Goal: Information Seeking & Learning: Learn about a topic

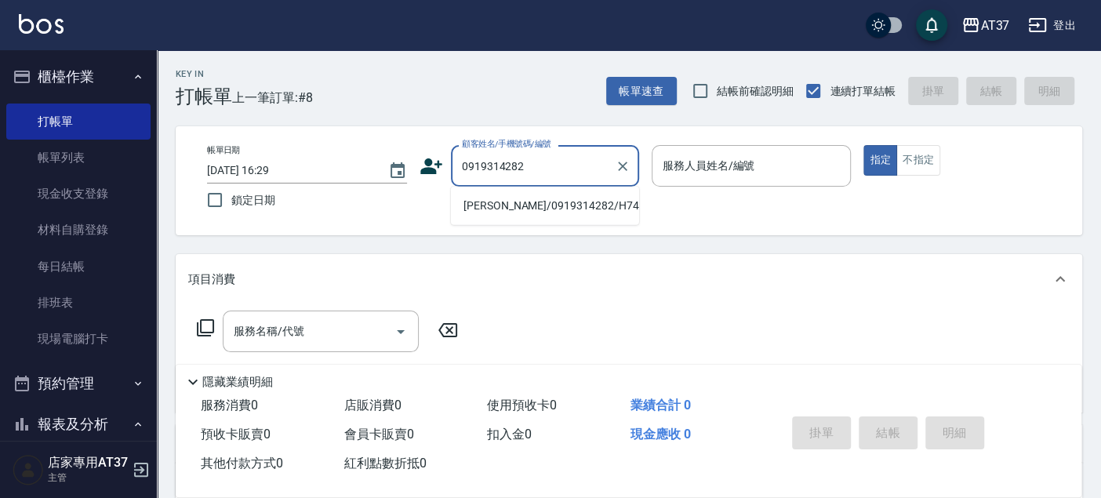
click at [497, 205] on li "[PERSON_NAME]/0919314282/H745" at bounding box center [545, 206] width 188 height 26
type input "[PERSON_NAME]/0919314282/H745"
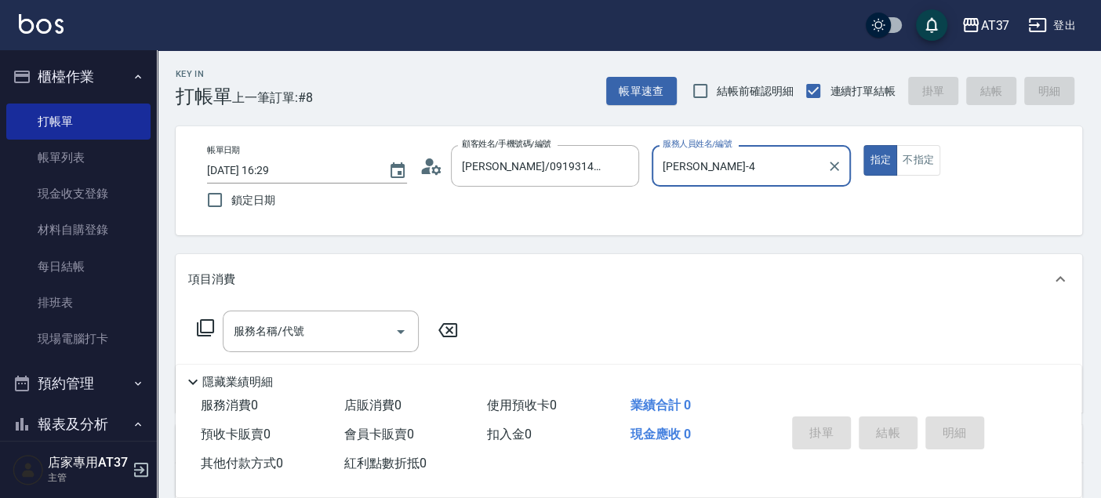
type input "[PERSON_NAME]-4"
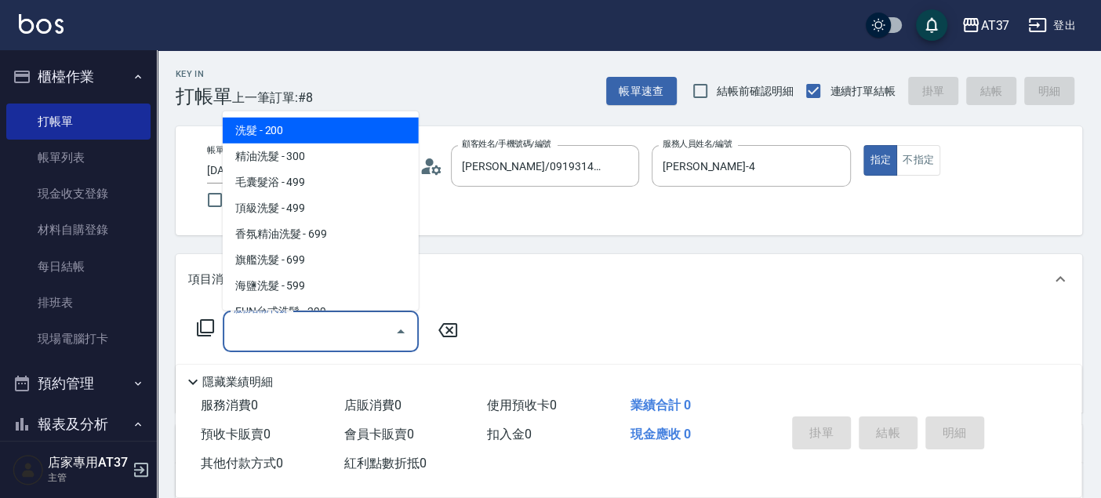
click at [287, 326] on div "服務名稱/代號 服務名稱/代號" at bounding box center [321, 332] width 196 height 42
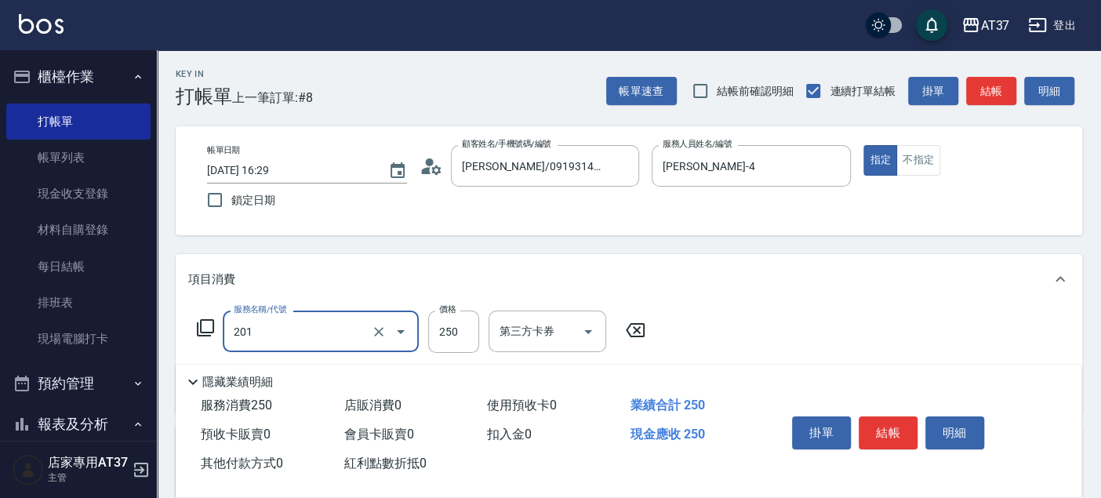
type input "B級單剪(201)"
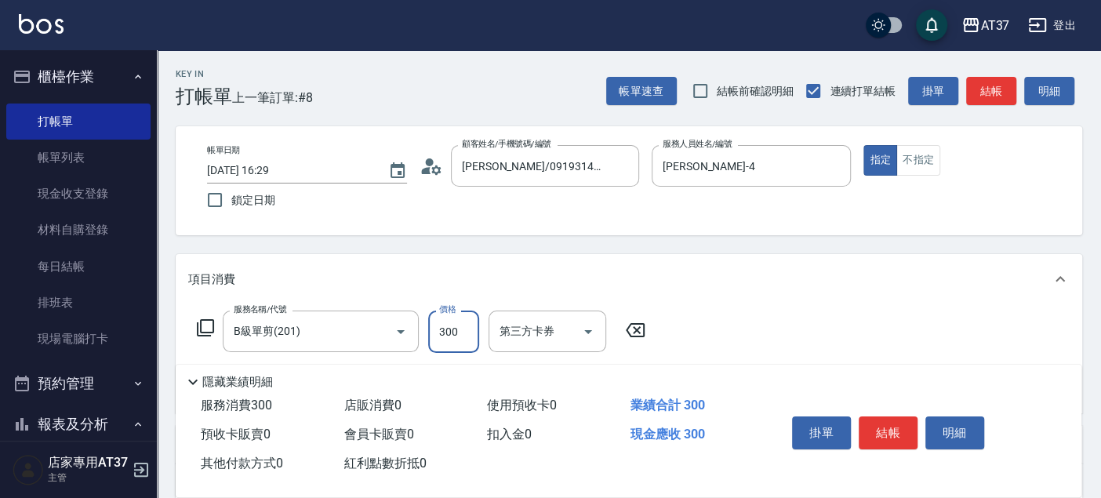
type input "300"
click at [876, 419] on button "結帳" at bounding box center [888, 432] width 59 height 33
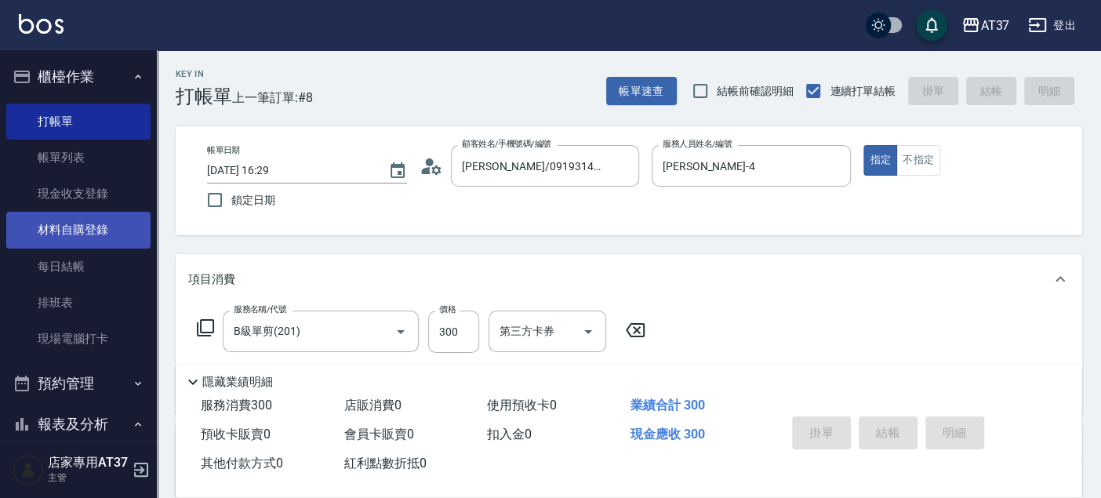
type input "2025/09/04 17:14"
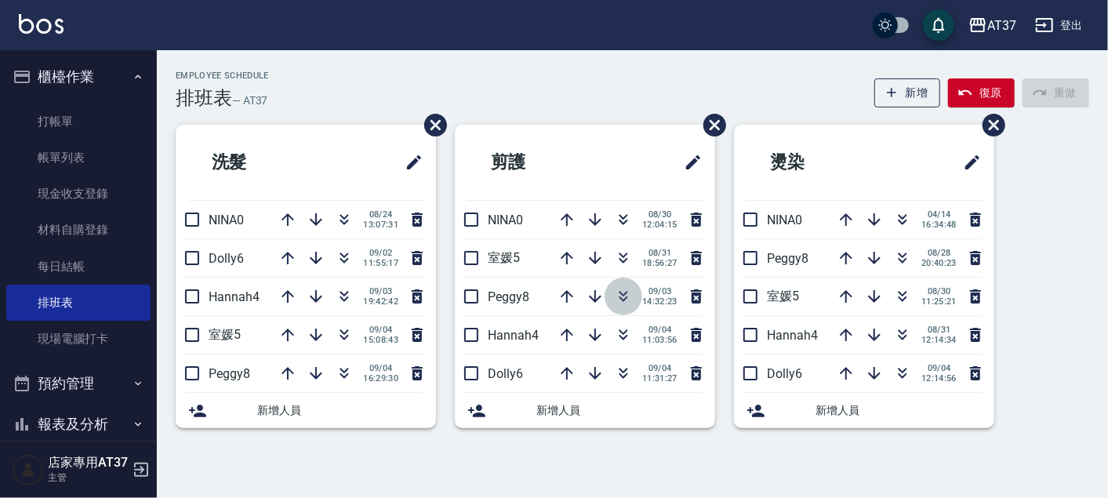
click at [623, 293] on icon "button" at bounding box center [623, 293] width 9 height 5
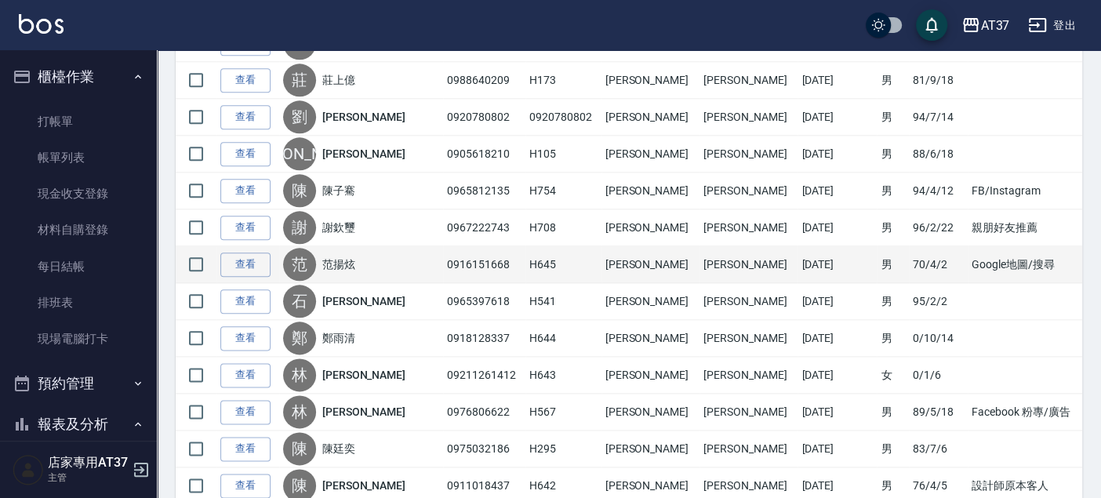
scroll to position [1512, 0]
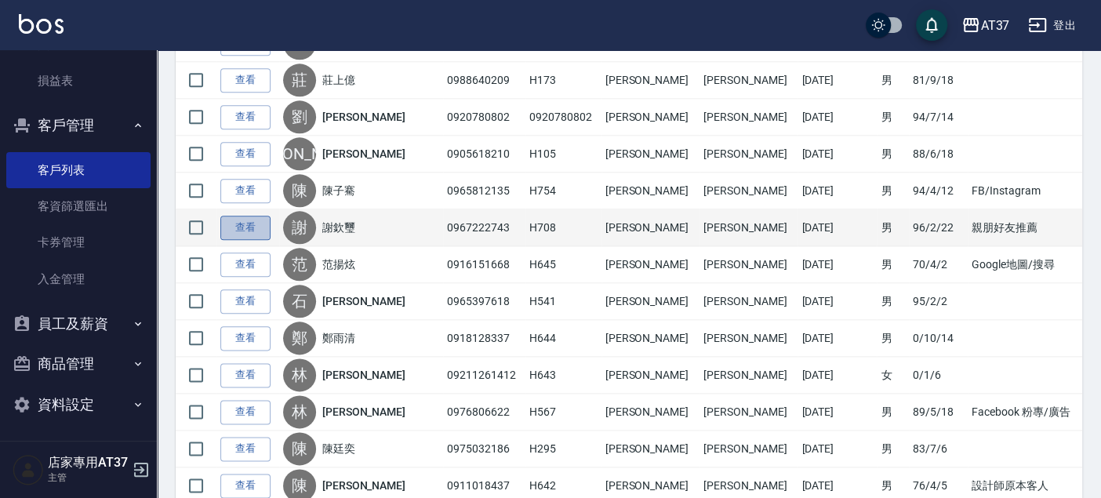
click at [245, 221] on link "查看" at bounding box center [245, 228] width 50 height 24
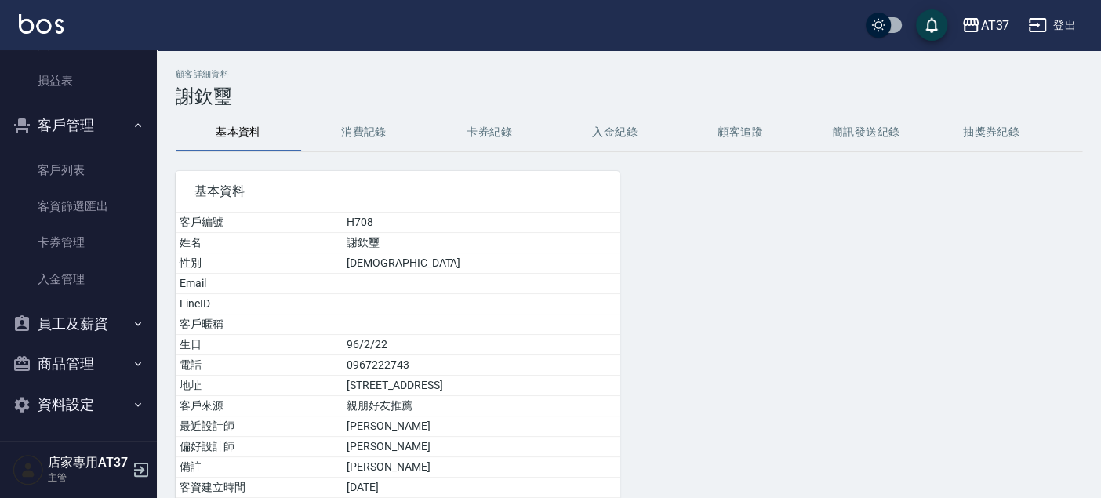
click at [348, 121] on button "消費記錄" at bounding box center [363, 133] width 125 height 38
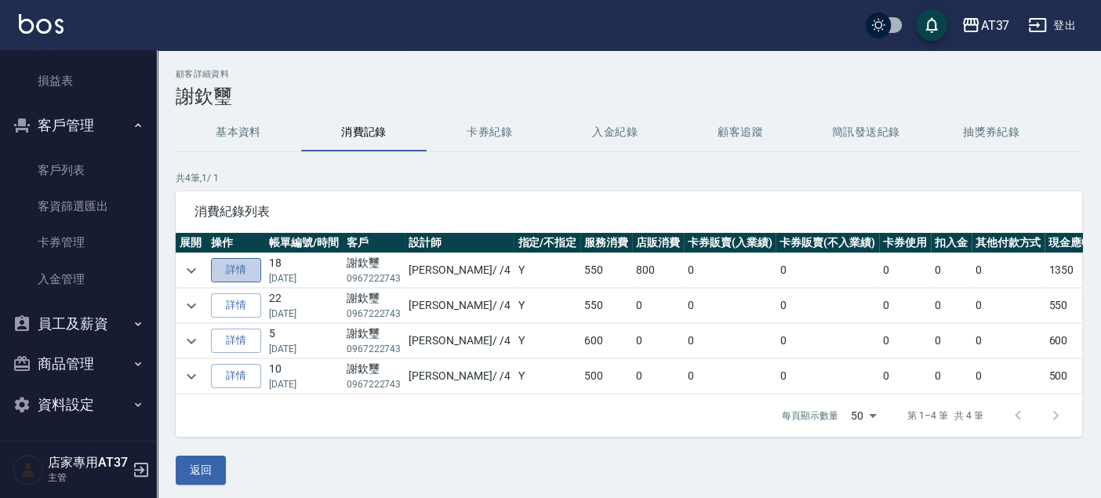
click at [250, 271] on link "詳情" at bounding box center [236, 270] width 50 height 24
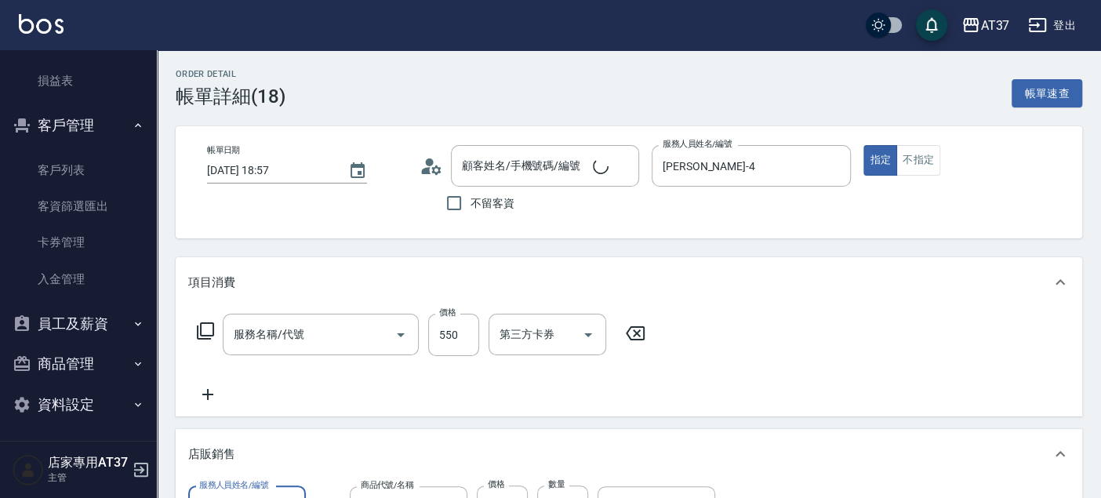
type input "[DATE] 18:57"
type input "[PERSON_NAME]-4"
type input "[PERSON_NAME]/0967222743/H708"
type input "A精油洗+剪(206)"
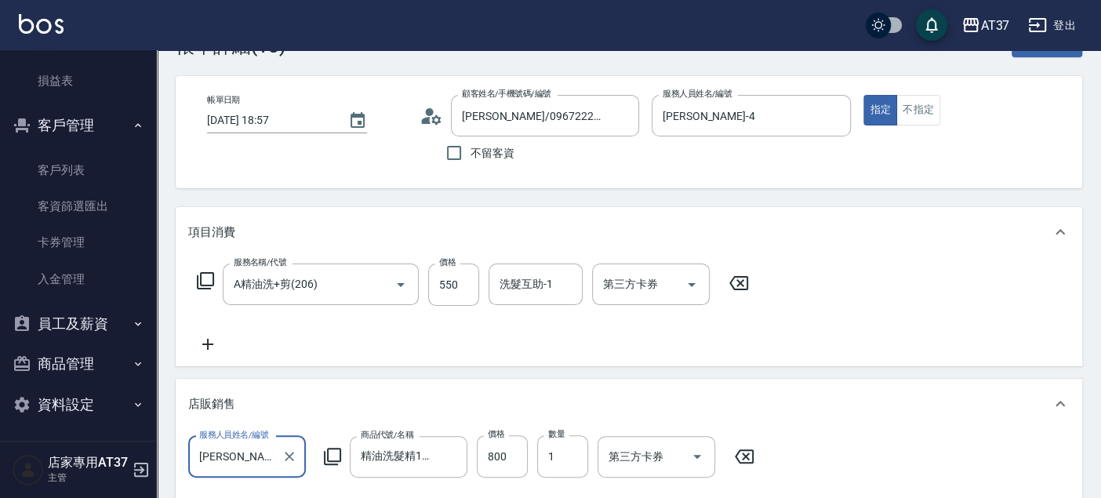
scroll to position [87, 0]
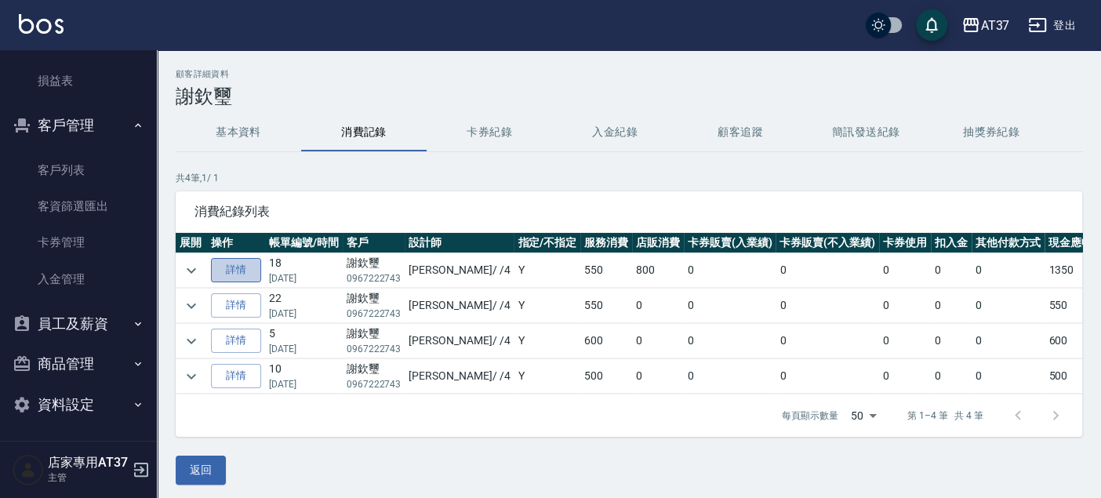
click at [235, 270] on link "詳情" at bounding box center [236, 270] width 50 height 24
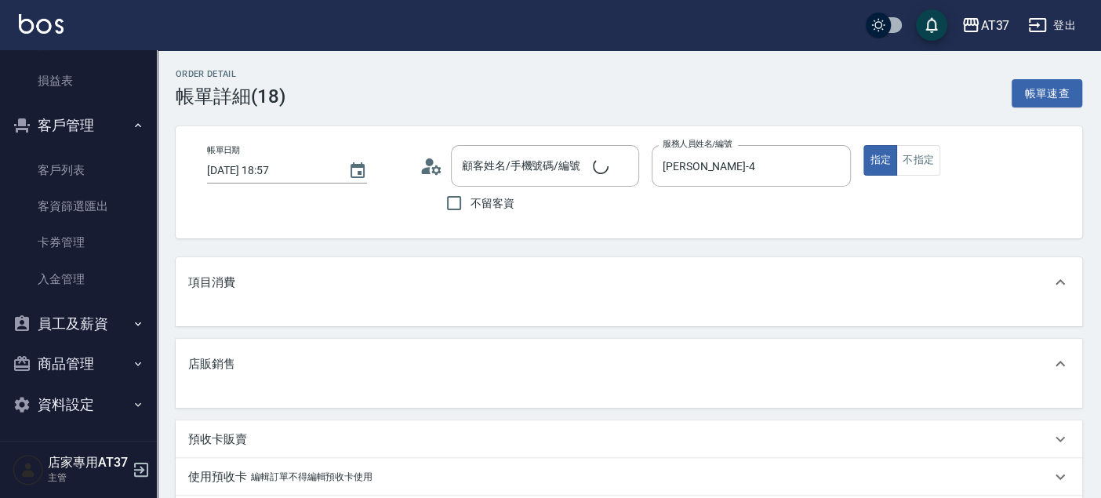
type input "[PERSON_NAME]/0967222743/H708"
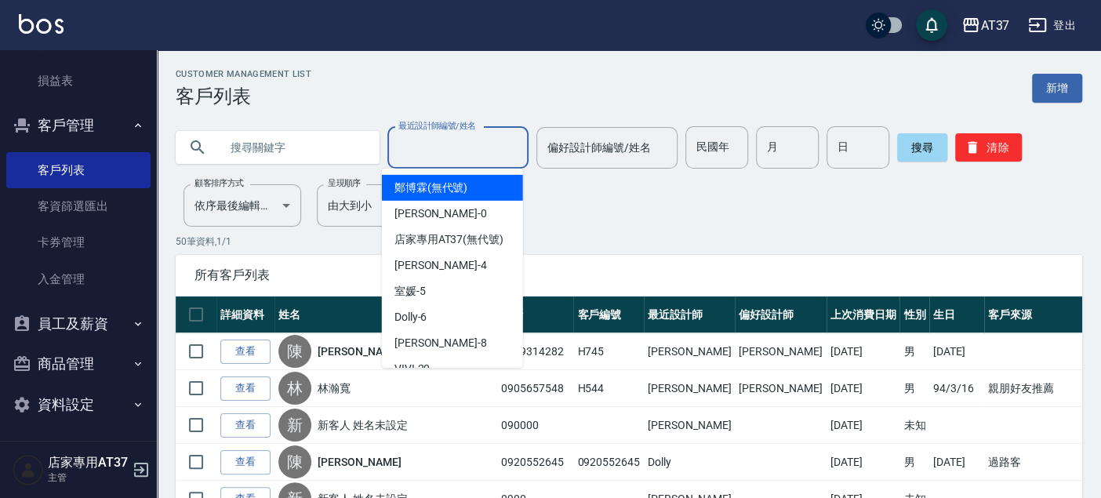
click at [431, 149] on input "最近設計師編號/姓名" at bounding box center [457, 147] width 127 height 27
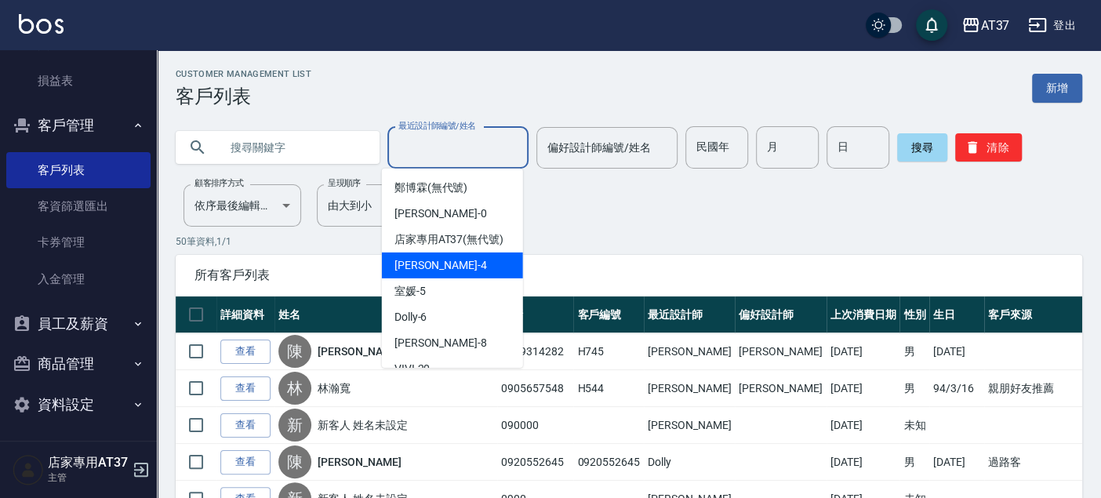
click at [441, 271] on div "[PERSON_NAME] -4" at bounding box center [452, 265] width 141 height 26
type input "[PERSON_NAME]-4"
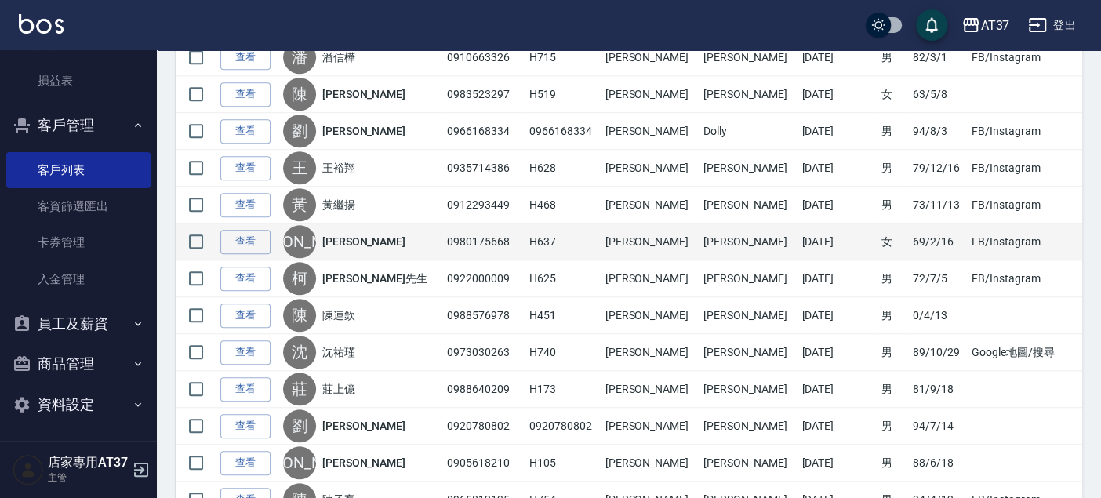
scroll to position [1045, 0]
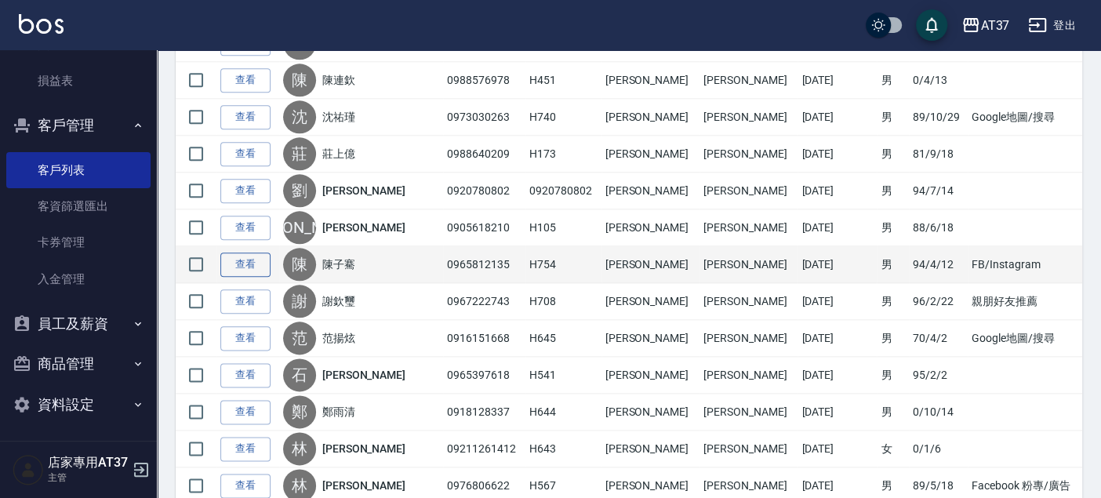
click at [265, 261] on link "查看" at bounding box center [245, 264] width 50 height 24
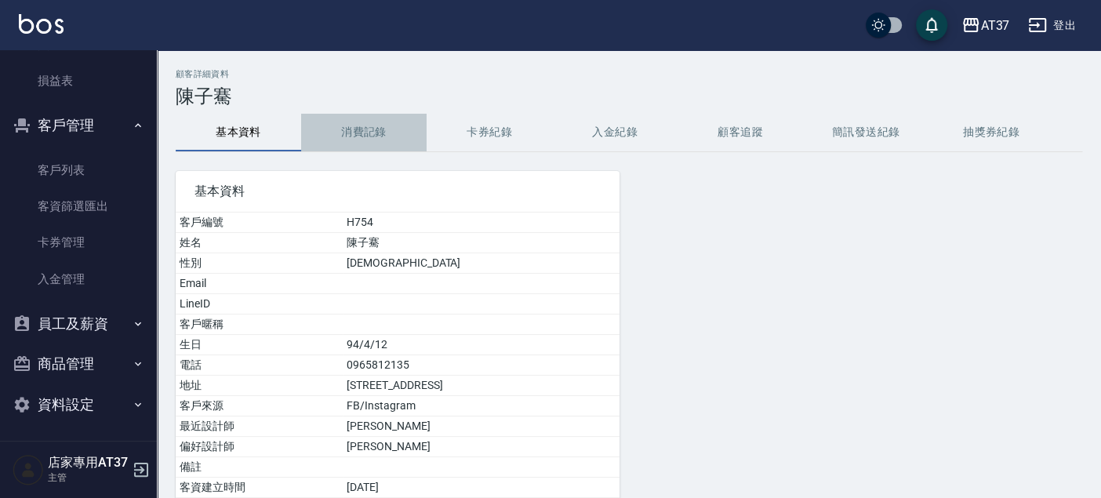
click at [360, 143] on button "消費記錄" at bounding box center [363, 133] width 125 height 38
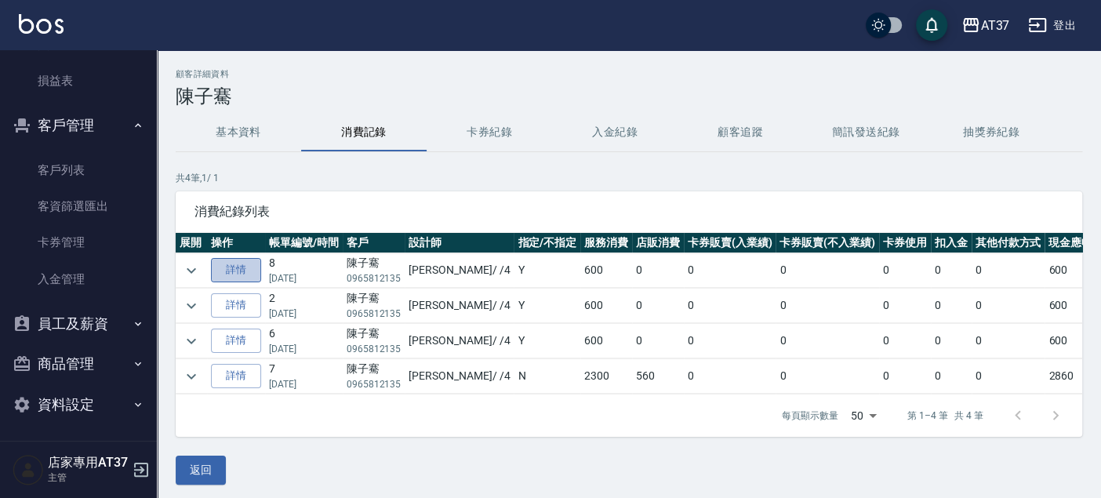
click at [242, 268] on link "詳情" at bounding box center [236, 270] width 50 height 24
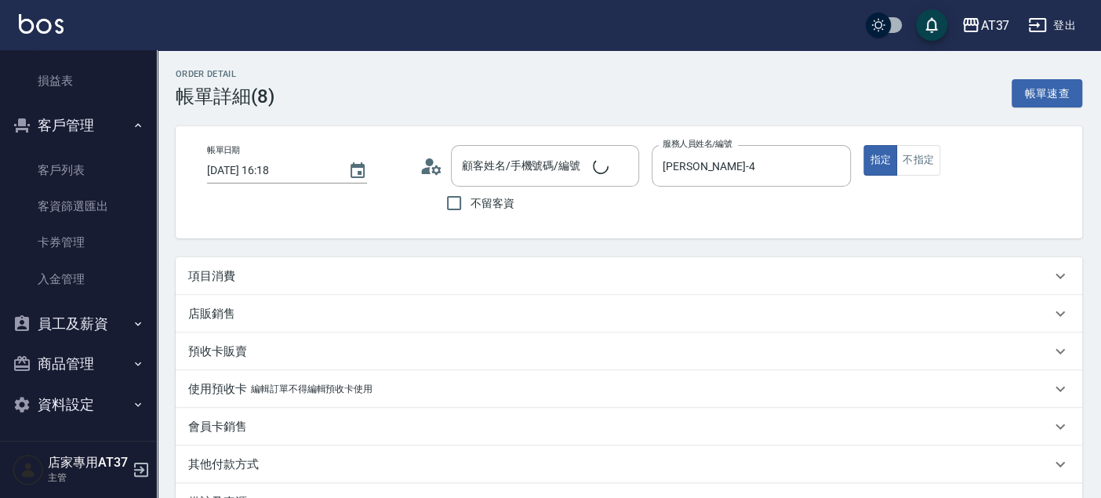
type input "[DATE] 16:18"
type input "[PERSON_NAME]-4"
type input "[PERSON_NAME]/0965812135/H754"
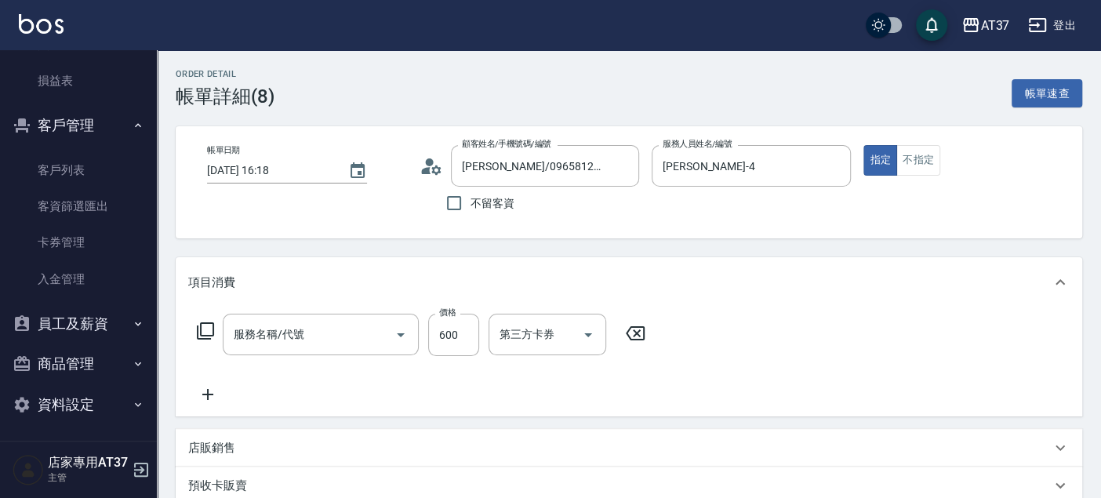
type input "A級洗+剪(204)"
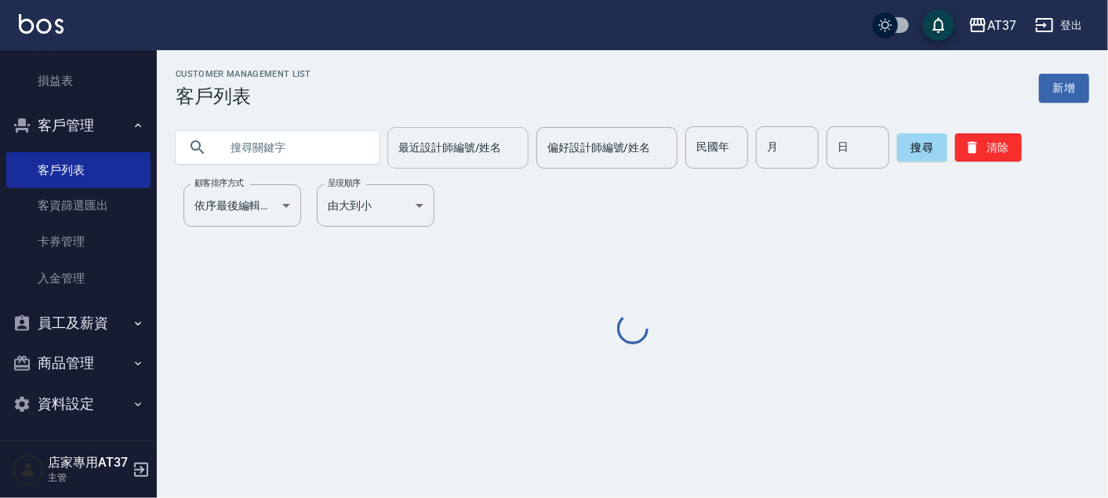
click at [444, 136] on input "最近設計師編號/姓名" at bounding box center [457, 147] width 127 height 27
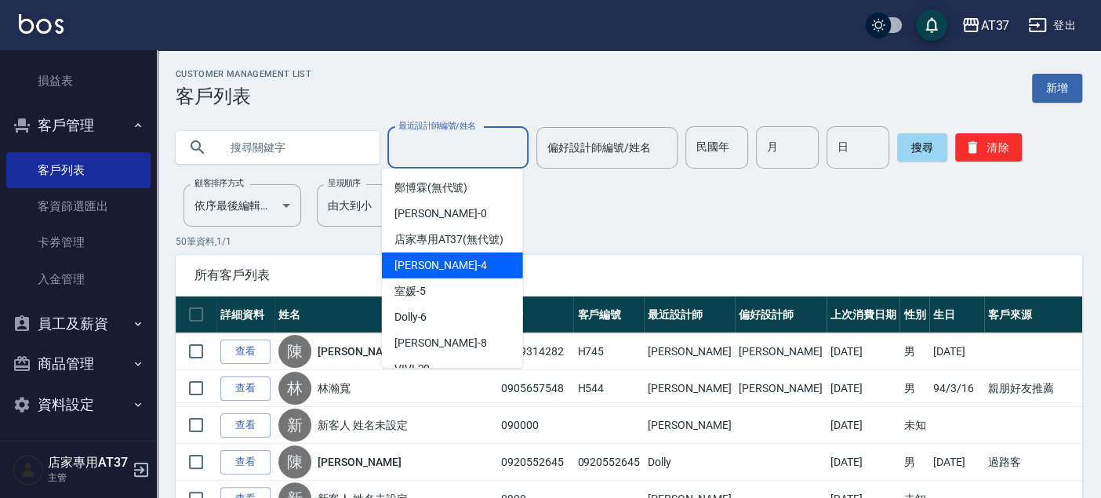
click at [432, 274] on span "[PERSON_NAME] -4" at bounding box center [440, 265] width 93 height 16
type input "[PERSON_NAME]-4"
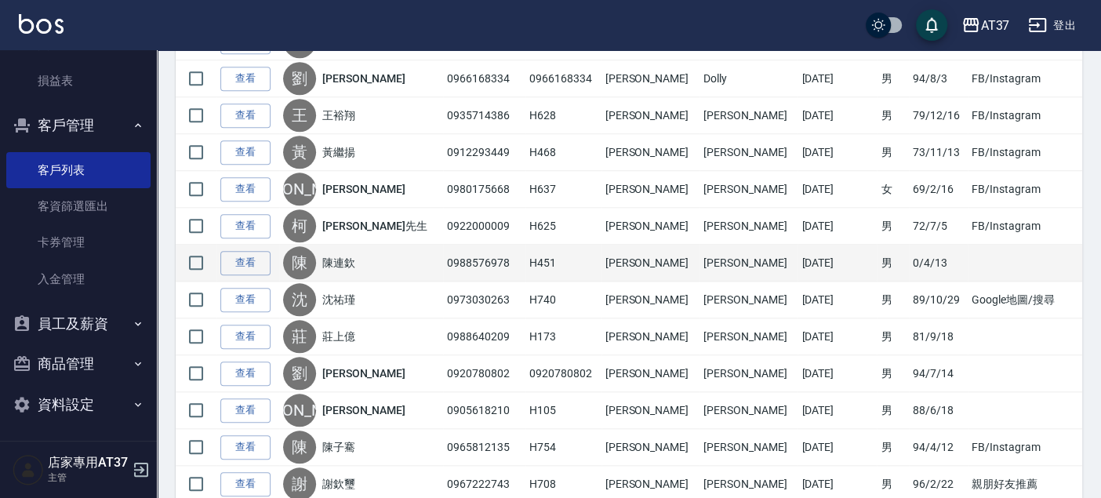
scroll to position [871, 0]
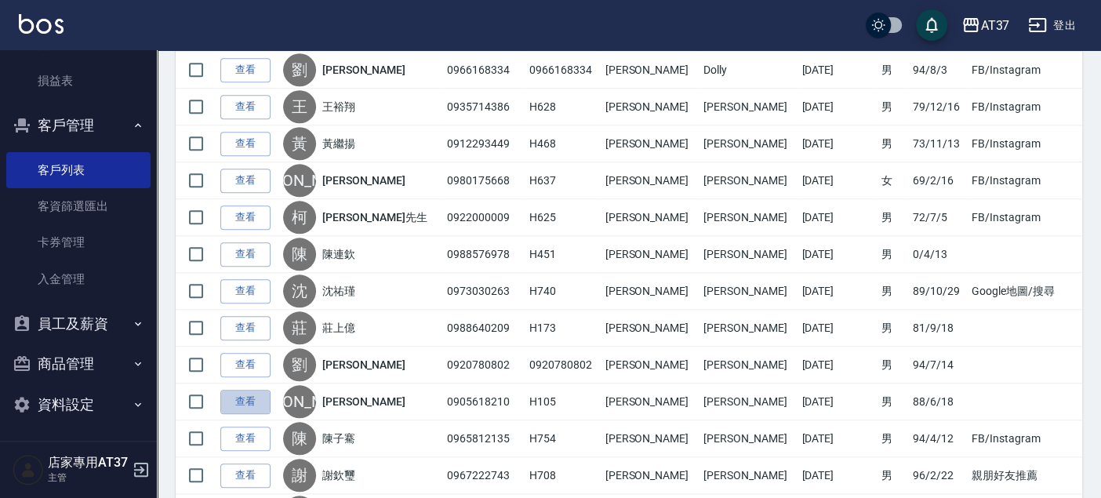
click at [248, 390] on link "查看" at bounding box center [245, 402] width 50 height 24
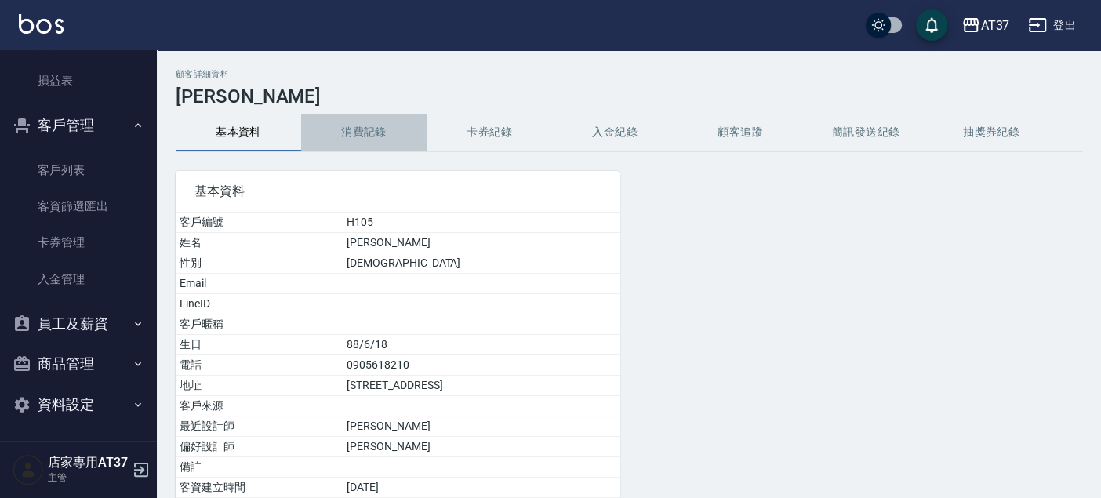
click at [340, 121] on button "消費記錄" at bounding box center [363, 133] width 125 height 38
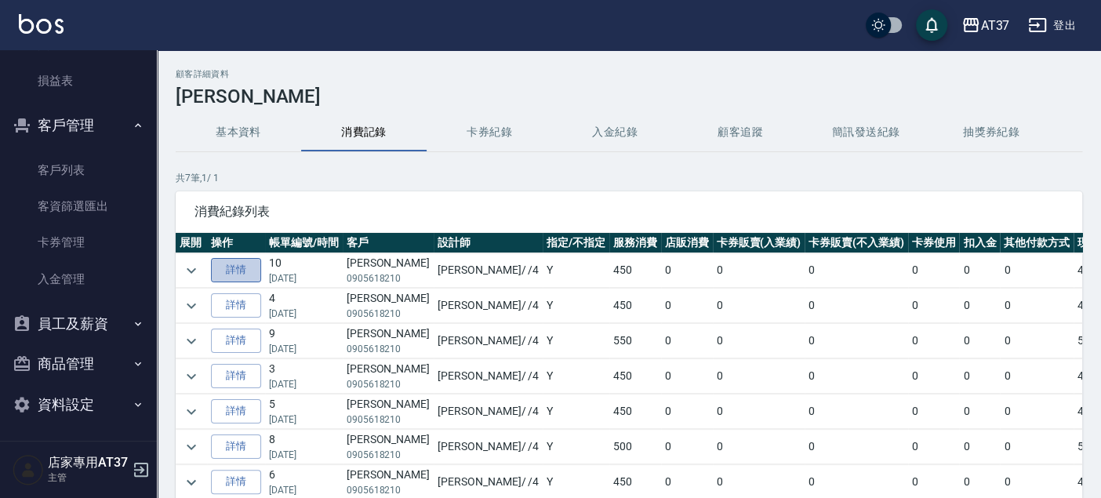
click at [258, 263] on link "詳情" at bounding box center [236, 270] width 50 height 24
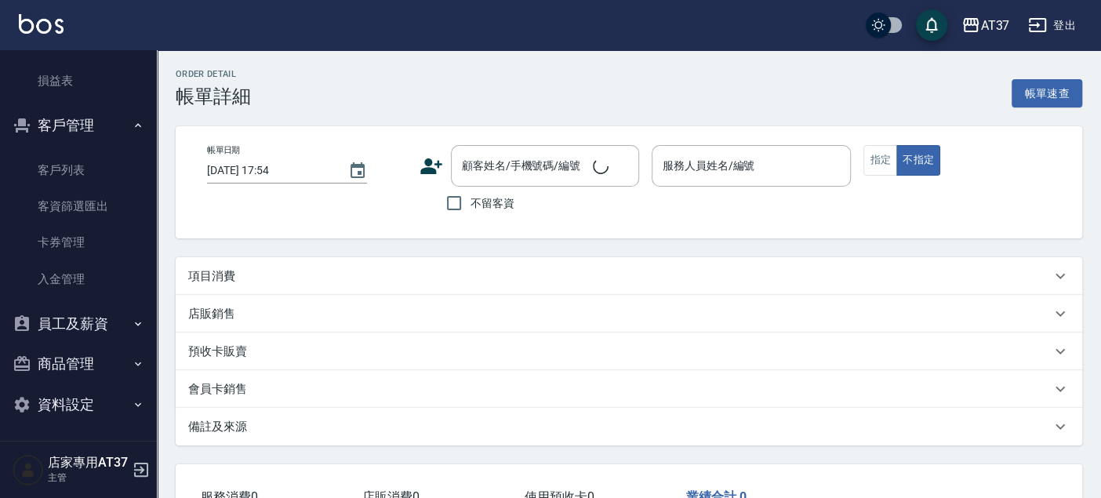
type input "[DATE] 16:32"
type input "[PERSON_NAME]-4"
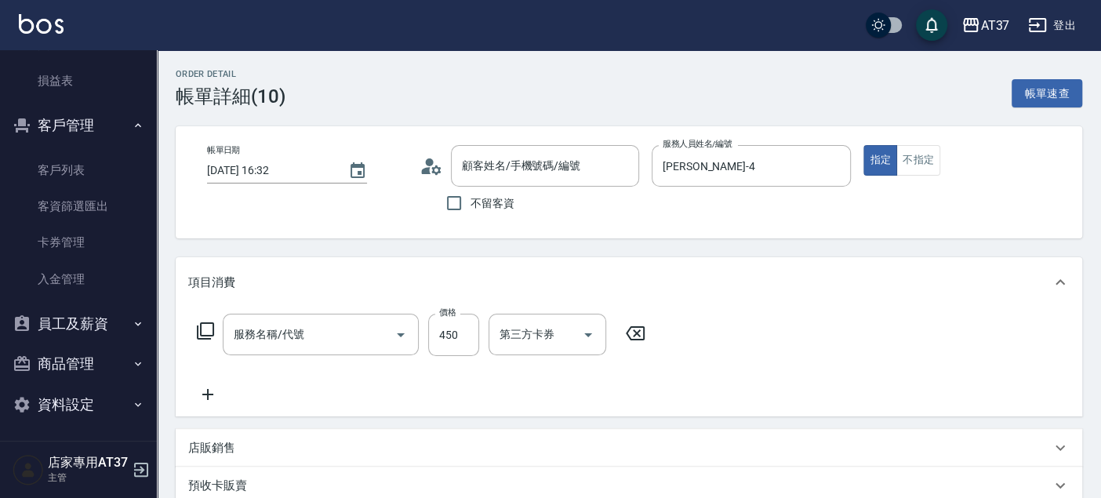
type input "[PERSON_NAME]/0905618210/H105"
type input "A級洗+剪(204)"
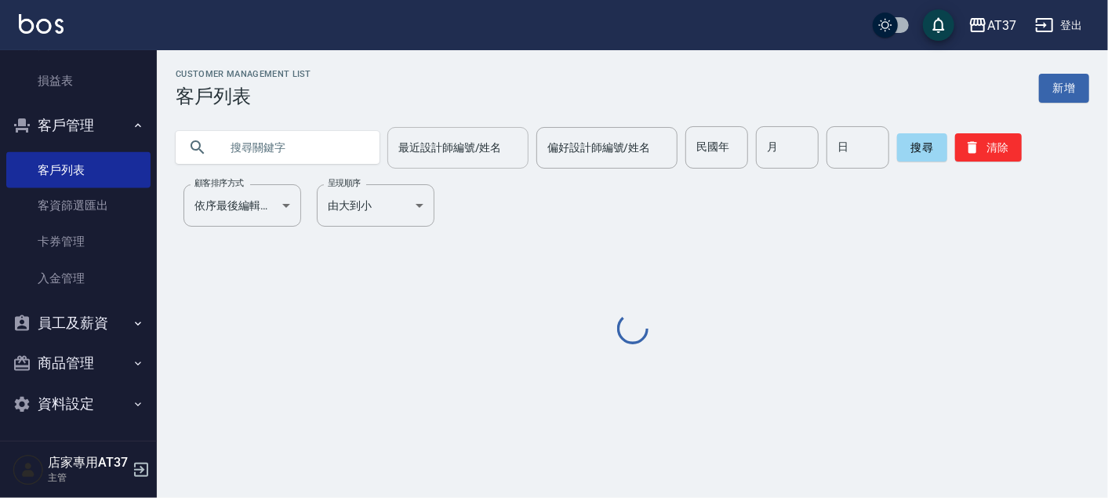
click at [418, 147] on div "最近設計師編號/姓名 最近設計師編號/姓名" at bounding box center [457, 148] width 141 height 42
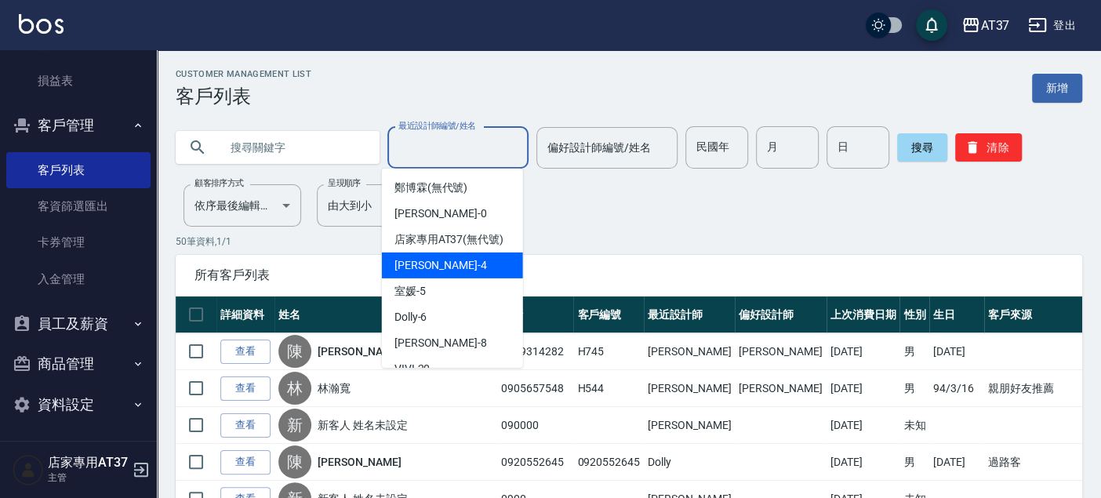
click at [448, 278] on div "[PERSON_NAME] -4" at bounding box center [452, 265] width 141 height 26
type input "[PERSON_NAME]-4"
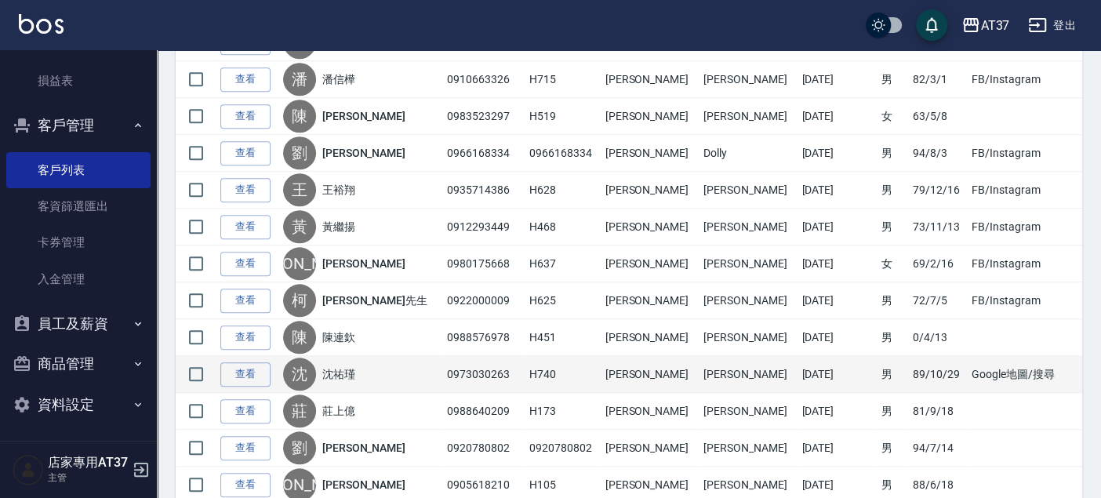
scroll to position [871, 0]
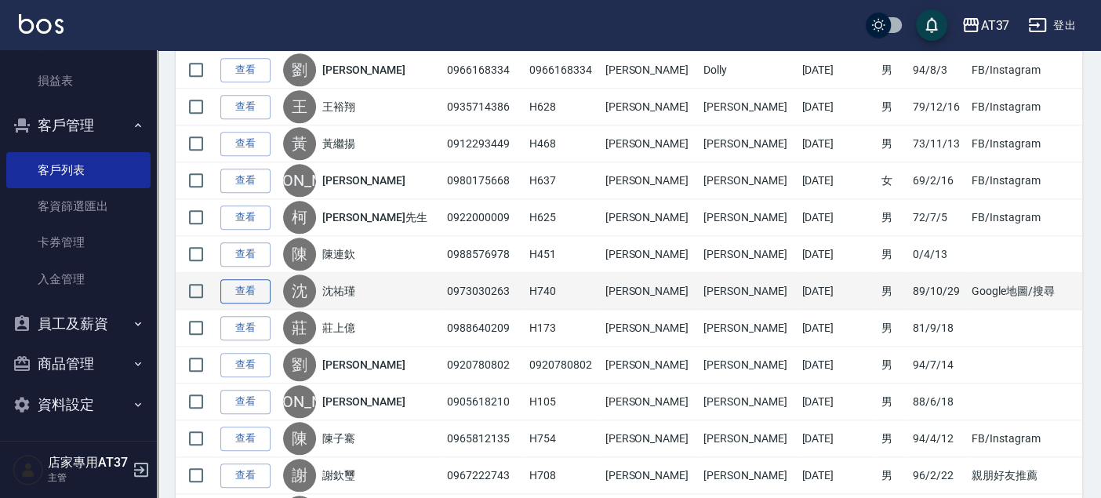
click at [252, 286] on link "查看" at bounding box center [245, 291] width 50 height 24
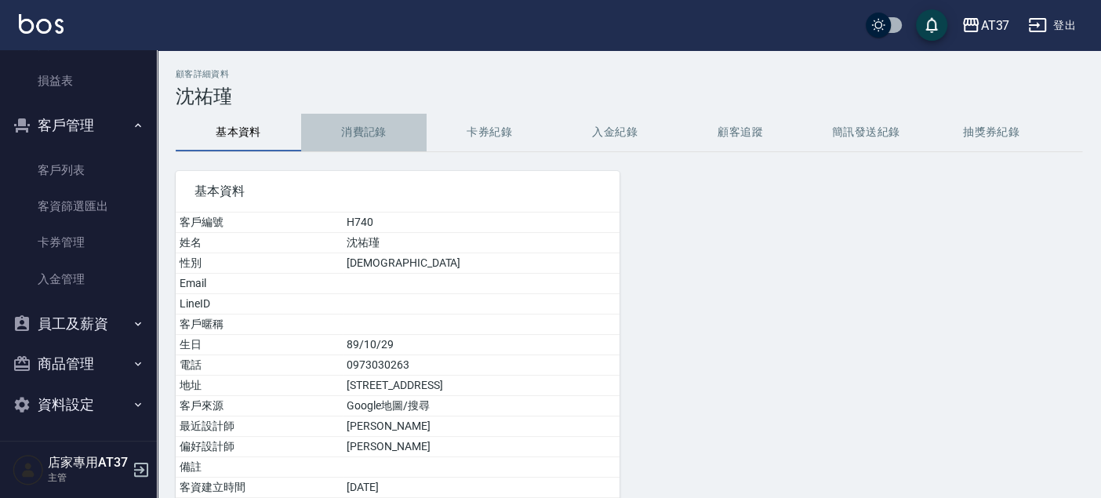
click at [365, 118] on button "消費記錄" at bounding box center [363, 133] width 125 height 38
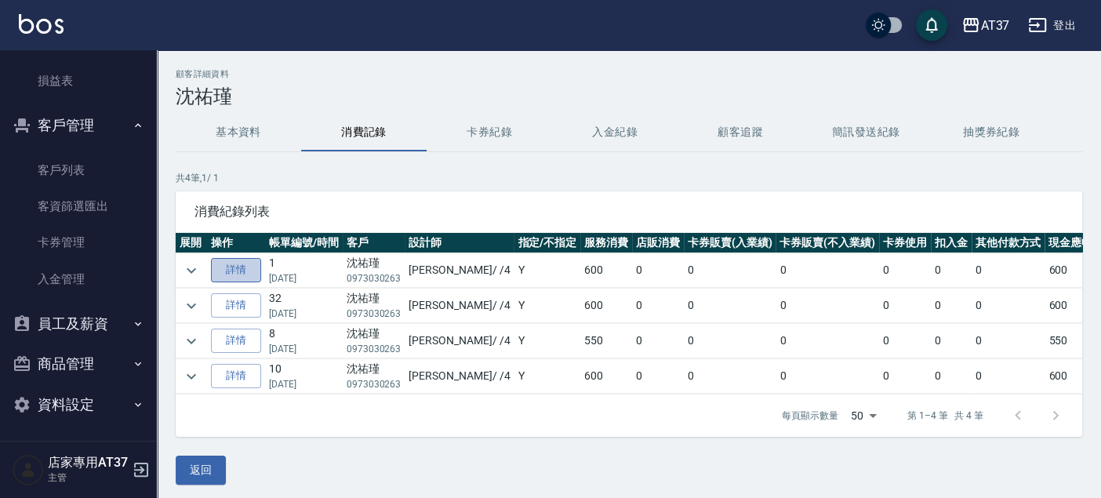
click at [249, 271] on link "詳情" at bounding box center [236, 270] width 50 height 24
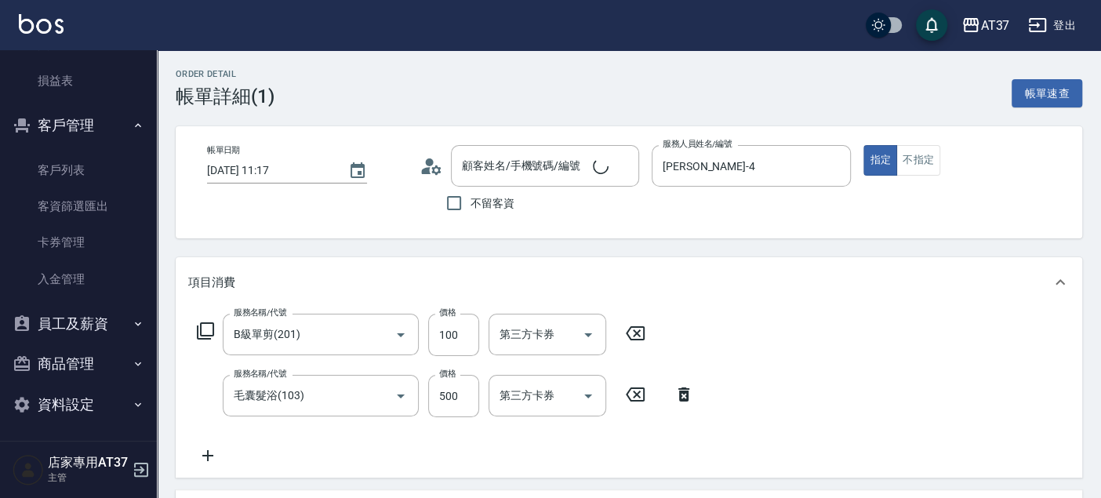
type input "[DATE] 11:17"
type input "[PERSON_NAME]-4"
type input "B級單剪(201)"
type input "毛囊髮浴(103)"
type input "[PERSON_NAME]/0973030263/H740"
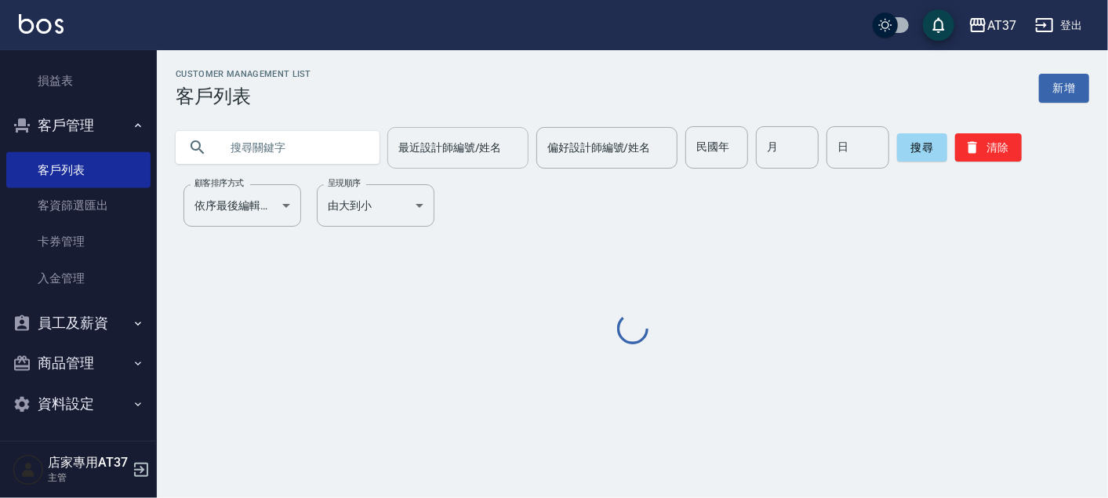
click at [416, 162] on div "最近設計師編號/姓名" at bounding box center [457, 148] width 141 height 42
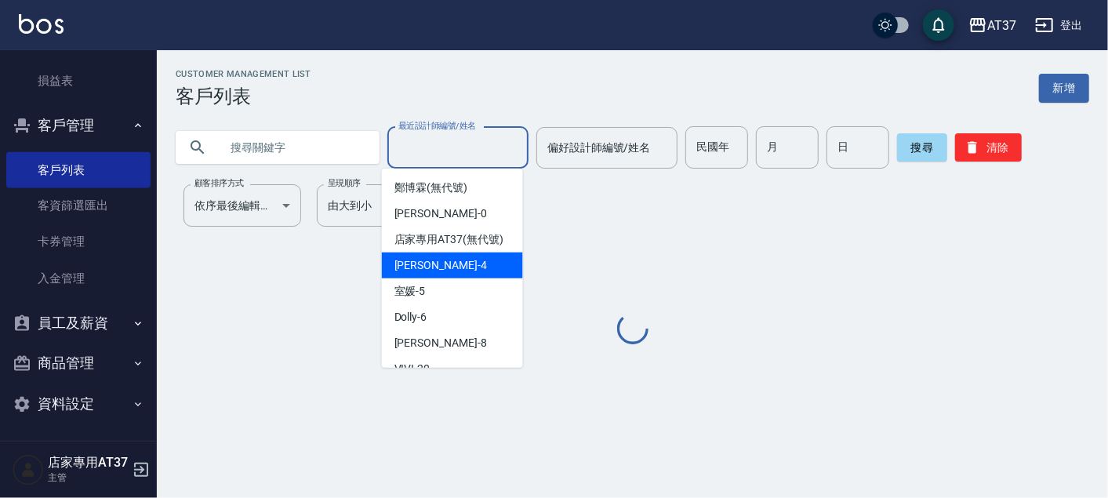
click at [423, 273] on span "[PERSON_NAME] -4" at bounding box center [440, 265] width 93 height 16
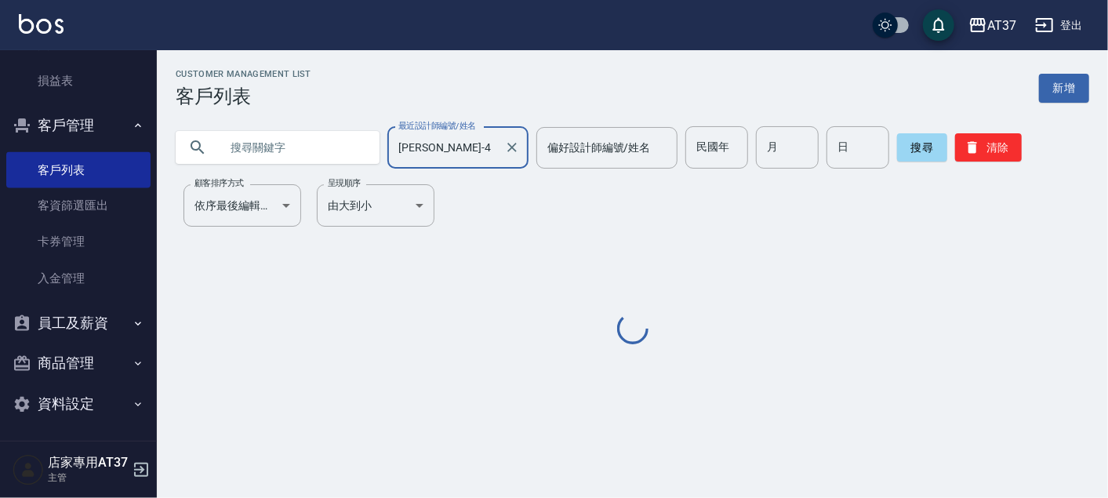
type input "[PERSON_NAME]-4"
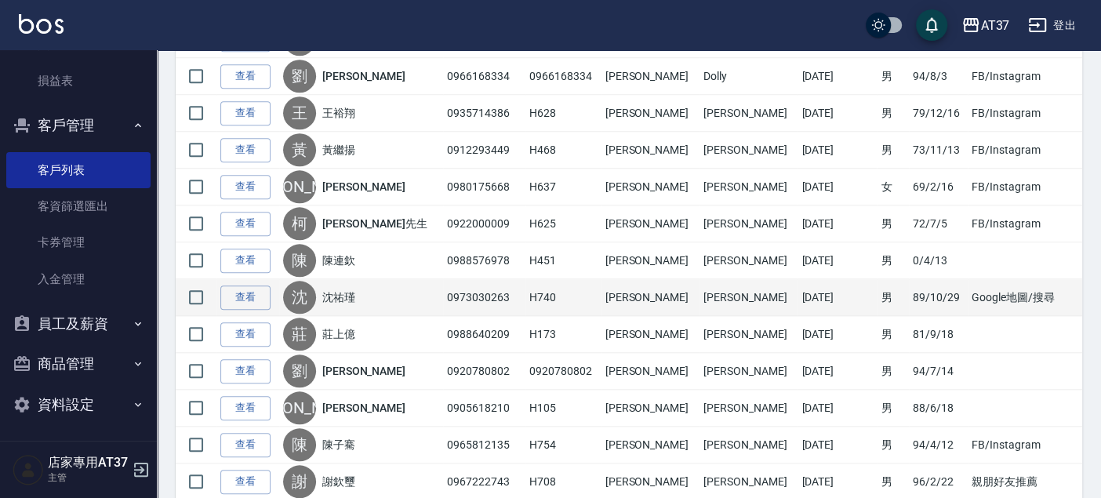
scroll to position [871, 0]
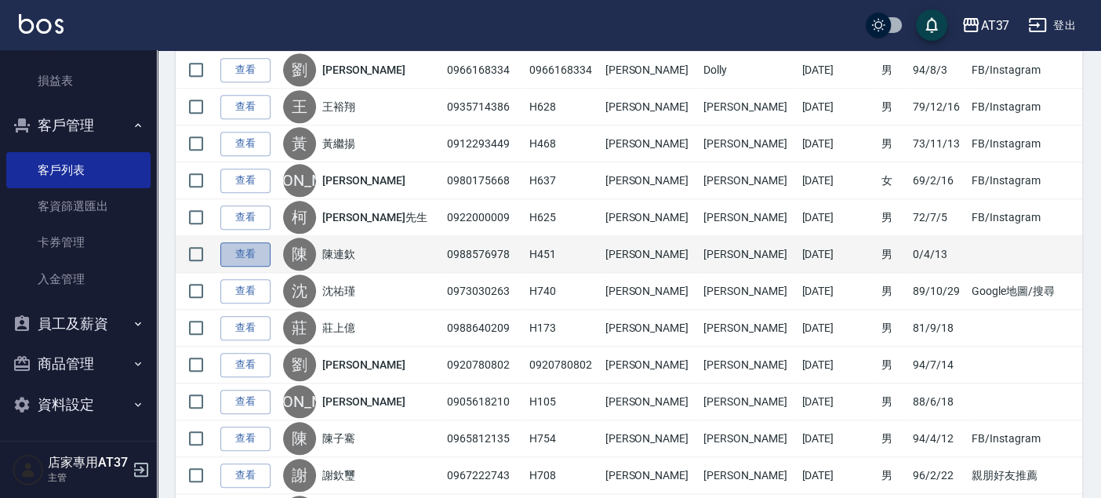
click at [237, 244] on link "查看" at bounding box center [245, 254] width 50 height 24
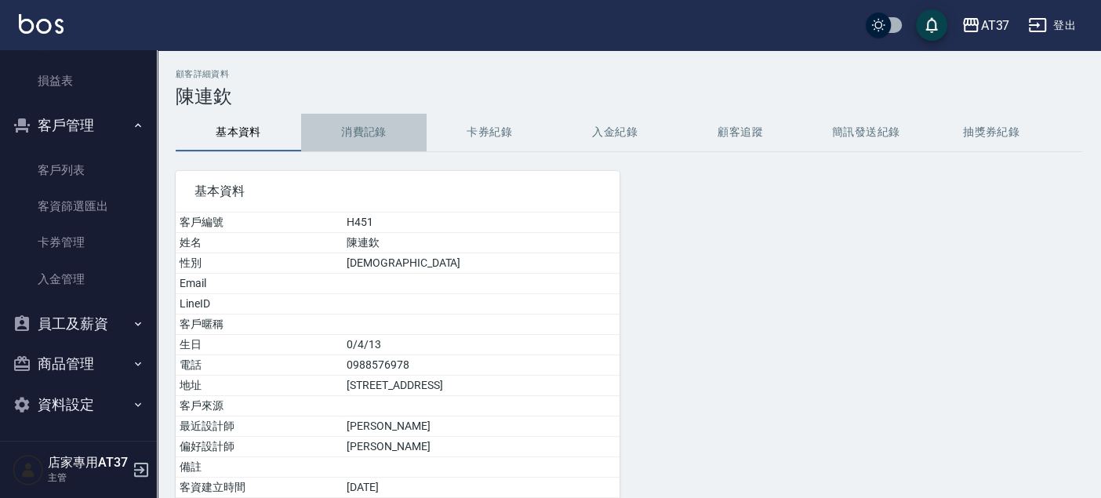
click at [366, 132] on button "消費記錄" at bounding box center [363, 133] width 125 height 38
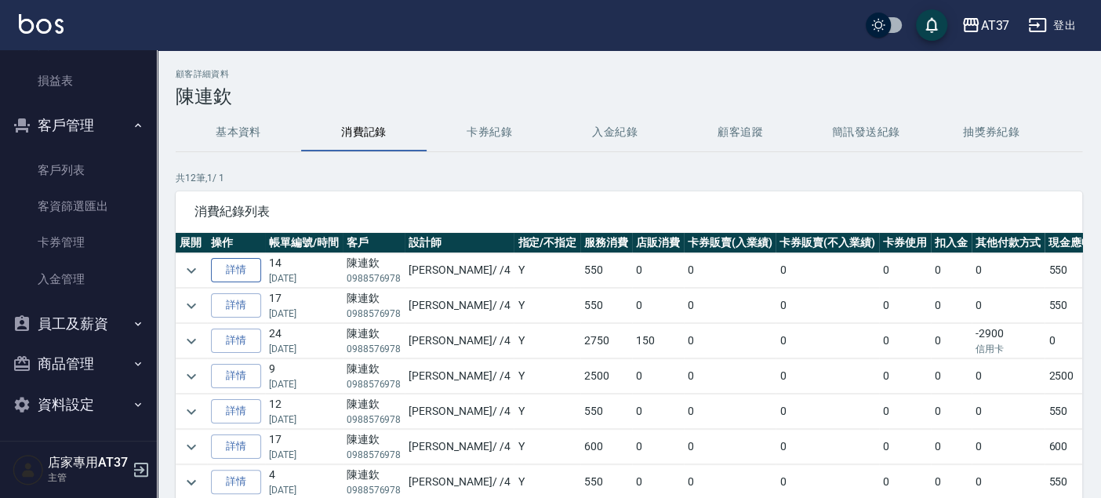
click at [252, 264] on link "詳情" at bounding box center [236, 270] width 50 height 24
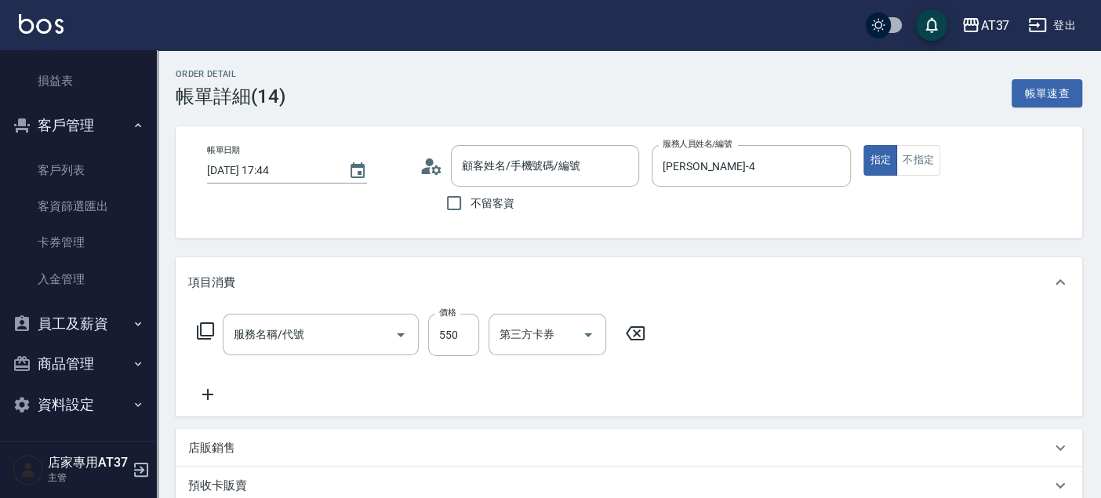
type input "[DATE] 17:44"
type input "[PERSON_NAME]-4"
type input "A級洗+剪(204)"
type input "[PERSON_NAME]/0988576978/H451"
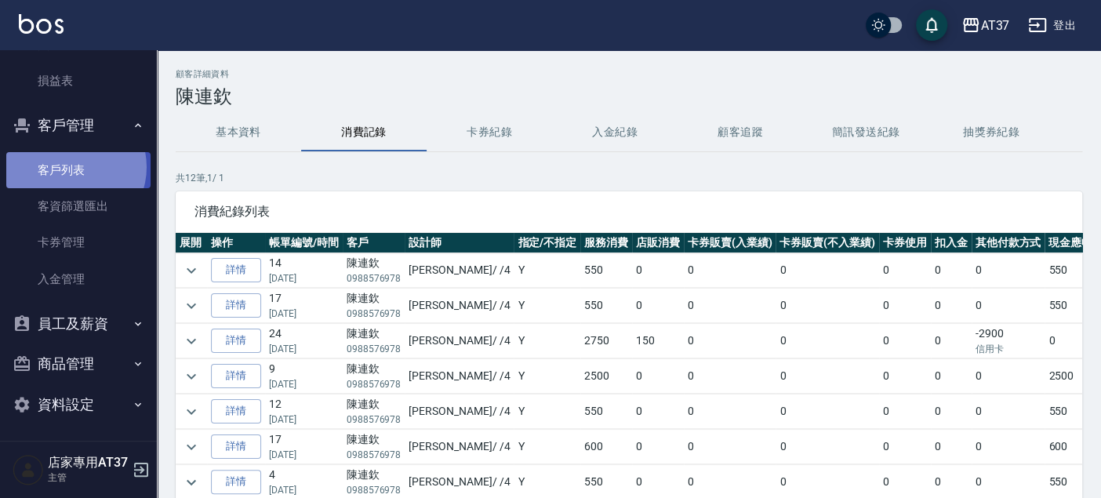
click at [71, 165] on link "客戶列表" at bounding box center [78, 170] width 144 height 36
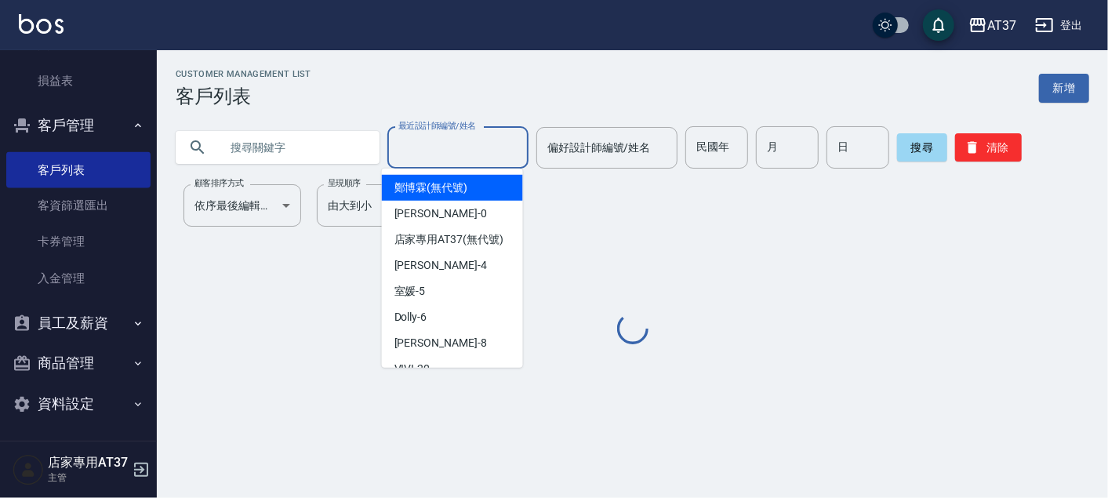
click at [410, 158] on input "最近設計師編號/姓名" at bounding box center [457, 147] width 127 height 27
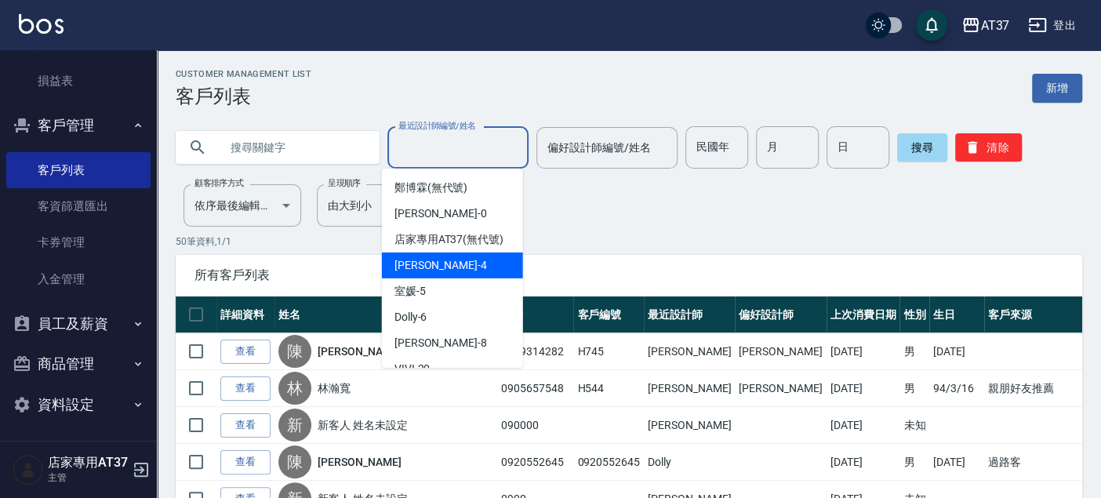
click at [424, 274] on span "[PERSON_NAME] -4" at bounding box center [440, 265] width 93 height 16
type input "[PERSON_NAME]-4"
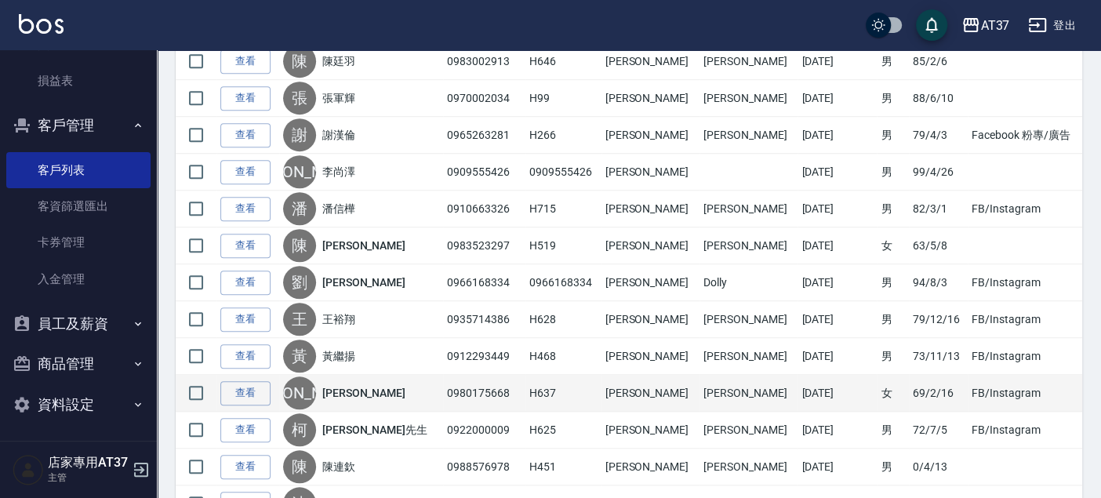
scroll to position [784, 0]
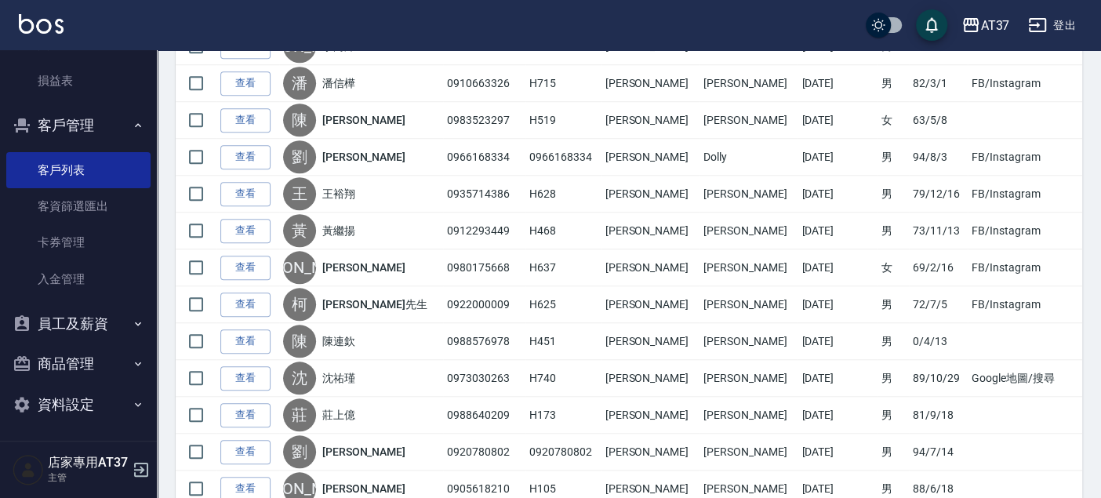
click at [249, 300] on link "查看" at bounding box center [245, 304] width 50 height 24
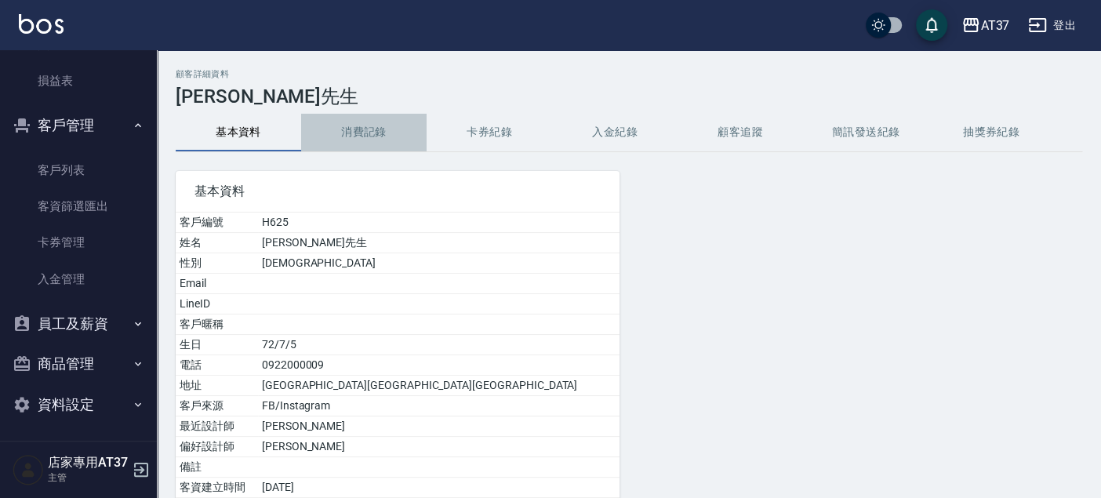
click at [376, 137] on button "消費記錄" at bounding box center [363, 133] width 125 height 38
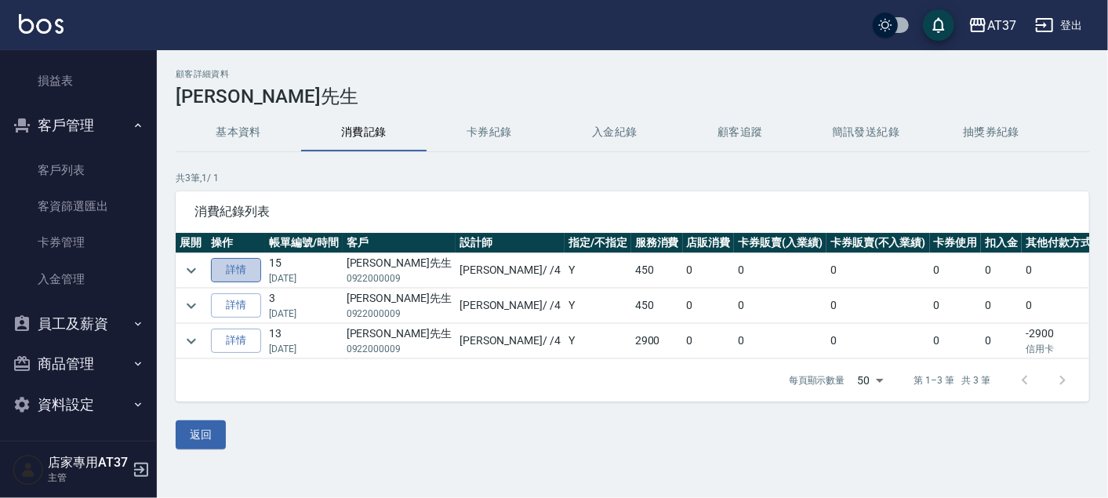
click at [246, 271] on link "詳情" at bounding box center [236, 270] width 50 height 24
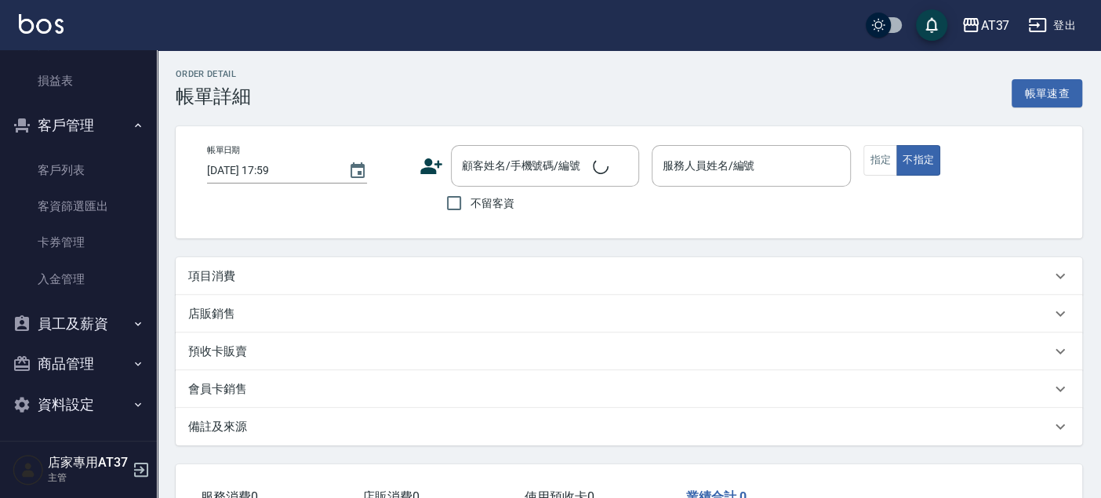
type input "[DATE] 18:48"
type input "[PERSON_NAME]-4"
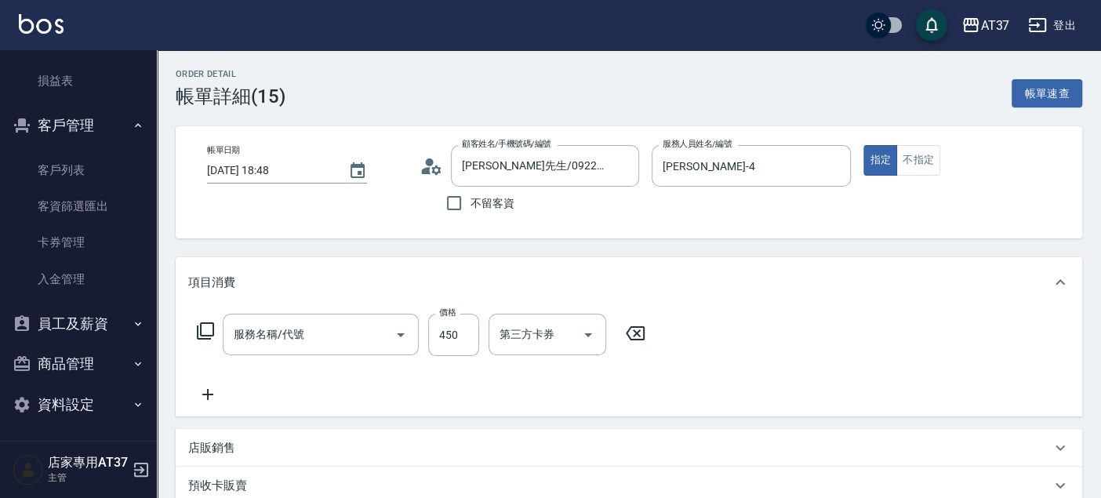
type input "[PERSON_NAME]先生/0922000009/H625"
type input "A級洗+剪(204)"
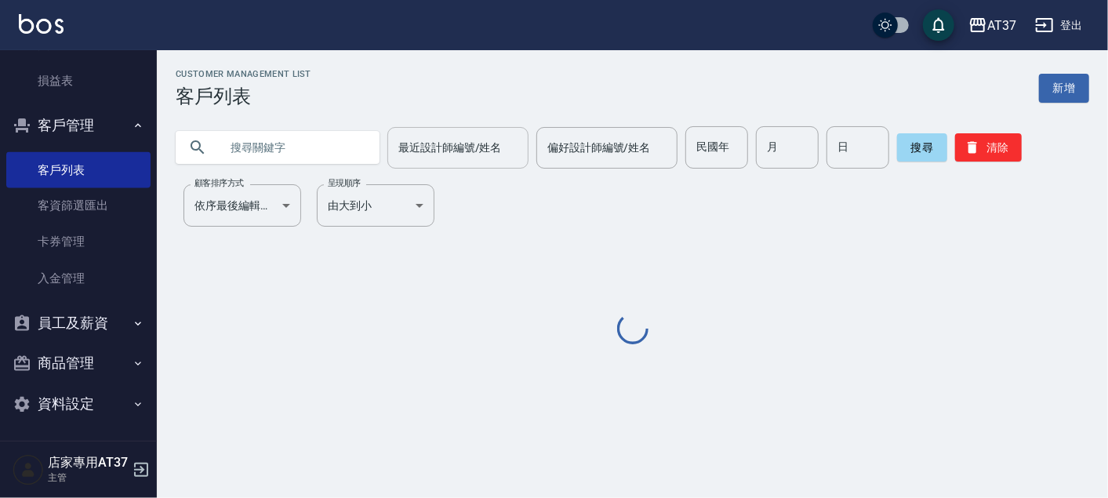
click at [447, 149] on div "最近設計師編號/姓名 最近設計師編號/姓名" at bounding box center [457, 148] width 141 height 42
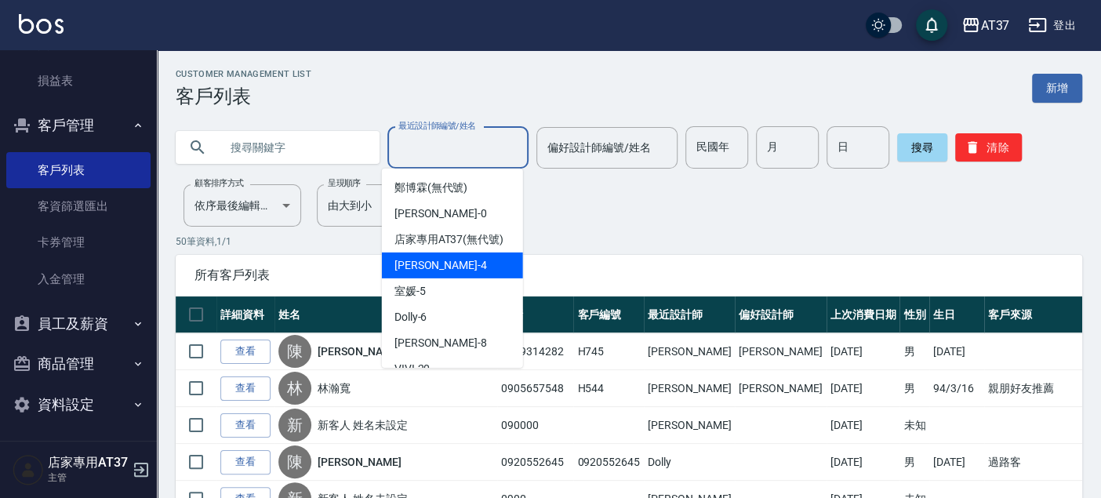
click at [470, 278] on div "[PERSON_NAME] -4" at bounding box center [452, 265] width 141 height 26
type input "[PERSON_NAME]-4"
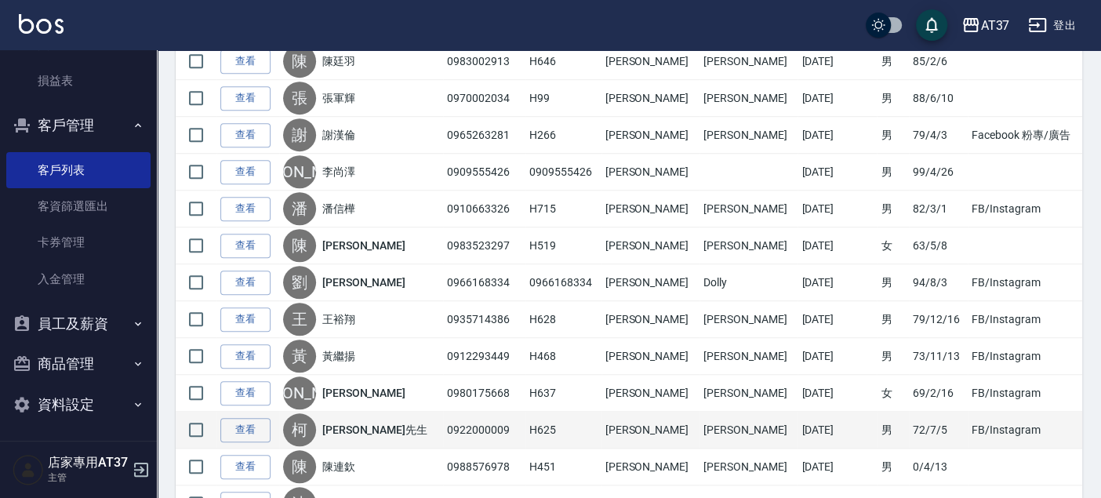
scroll to position [696, 0]
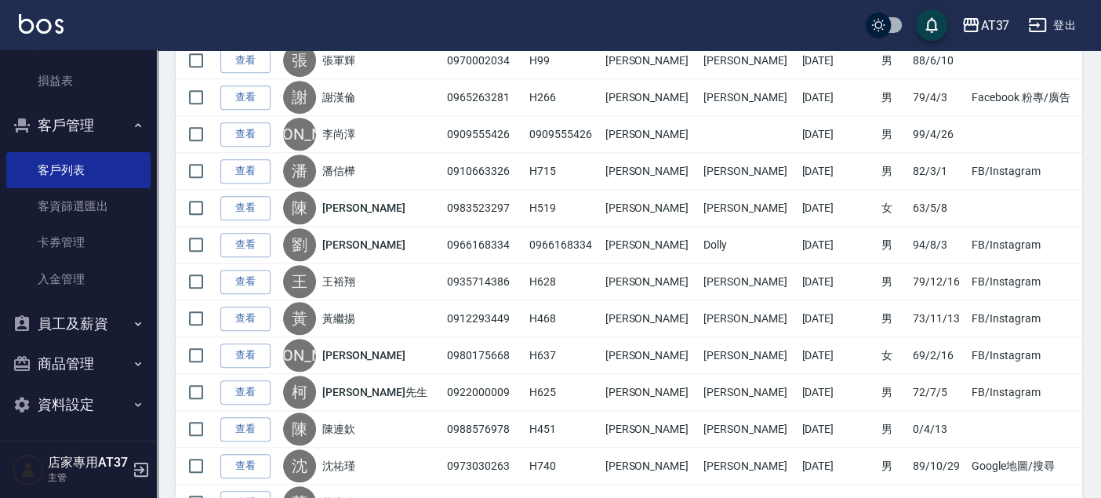
click at [236, 277] on link "查看" at bounding box center [245, 282] width 50 height 24
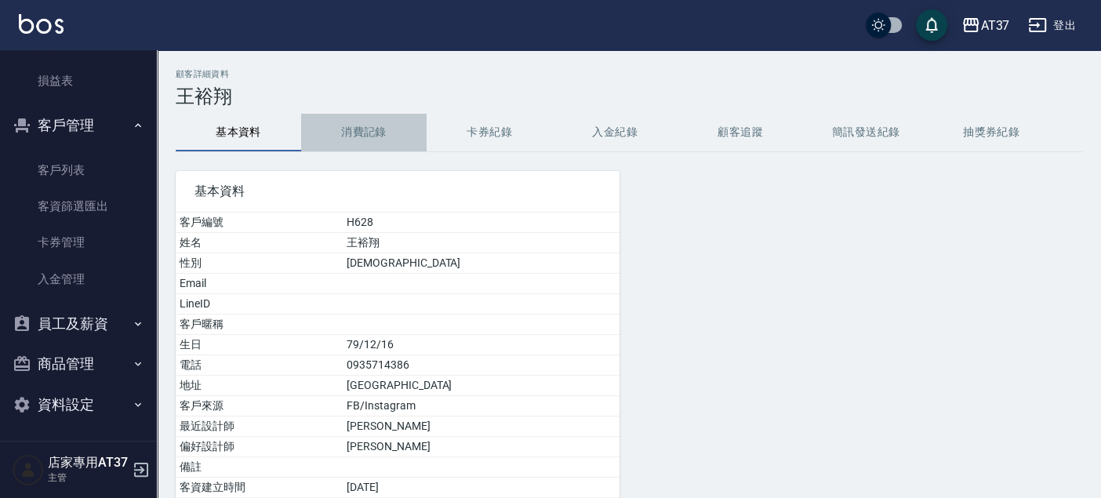
click at [385, 136] on button "消費記錄" at bounding box center [363, 133] width 125 height 38
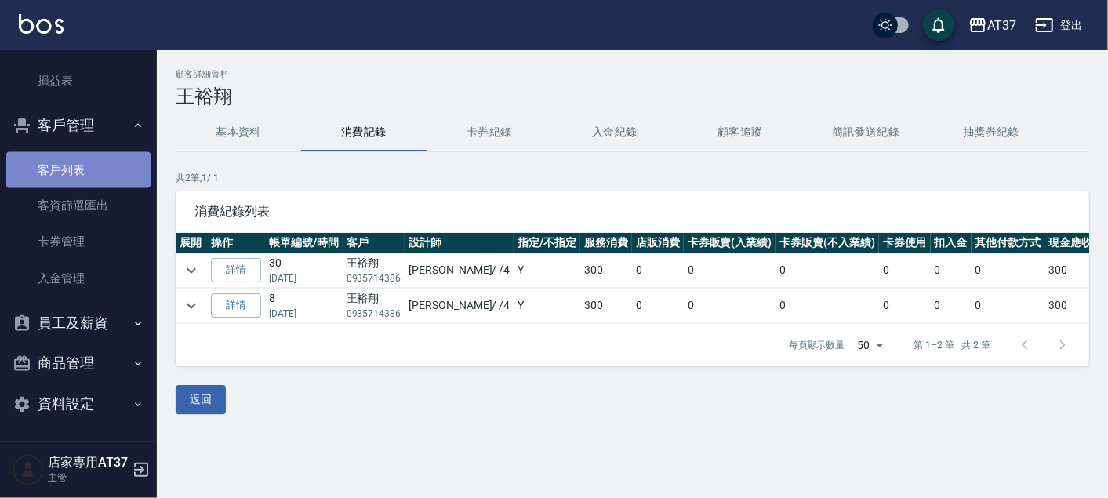
click at [82, 165] on link "客戶列表" at bounding box center [78, 170] width 144 height 36
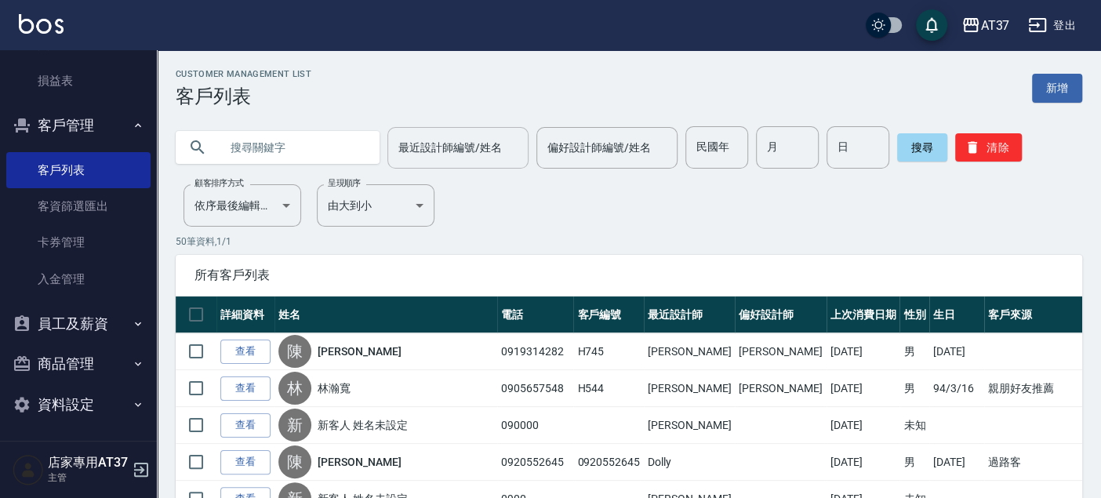
click at [394, 128] on div "最近設計師編號/姓名" at bounding box center [457, 148] width 141 height 42
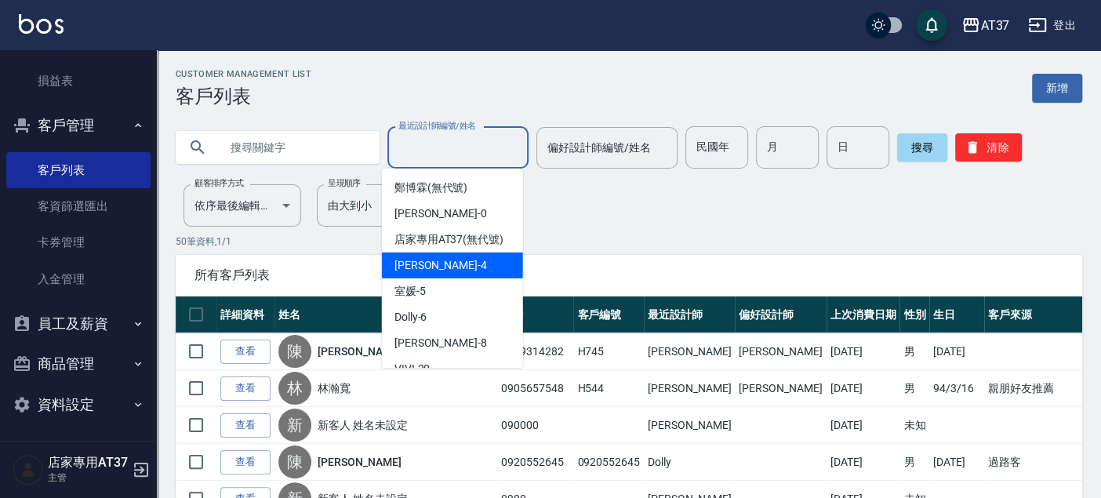
click at [416, 274] on span "[PERSON_NAME] -4" at bounding box center [440, 265] width 93 height 16
type input "[PERSON_NAME]-4"
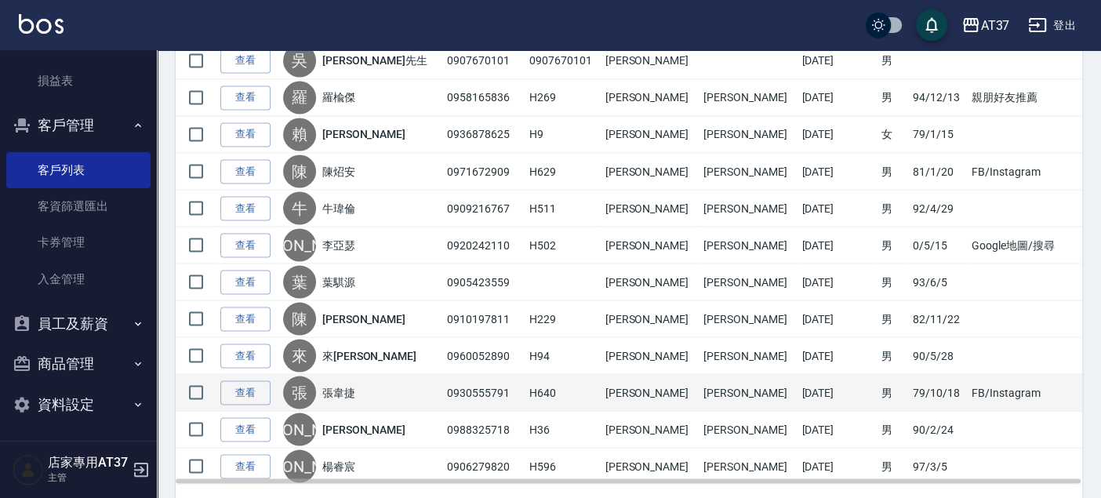
scroll to position [1739, 0]
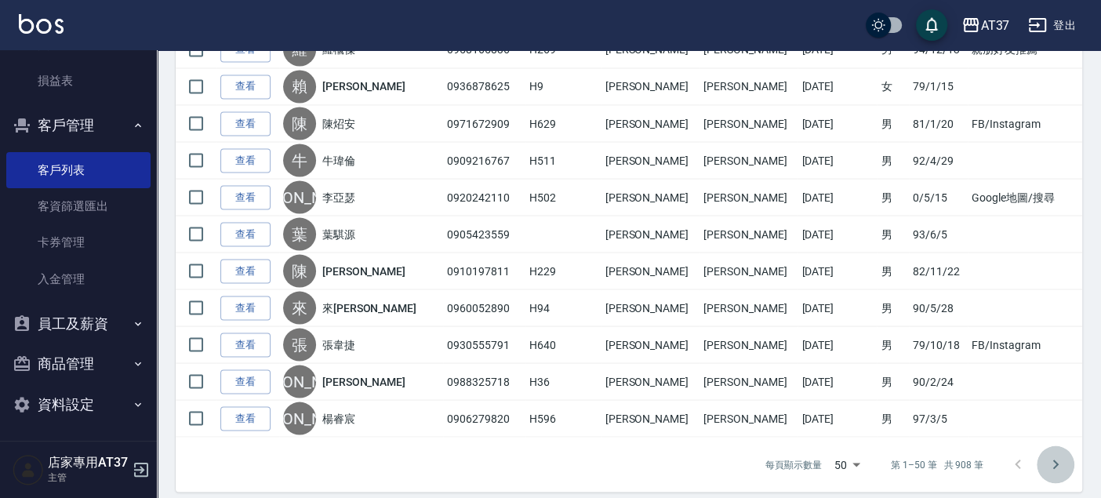
click at [1059, 455] on icon "Go to next page" at bounding box center [1055, 464] width 19 height 19
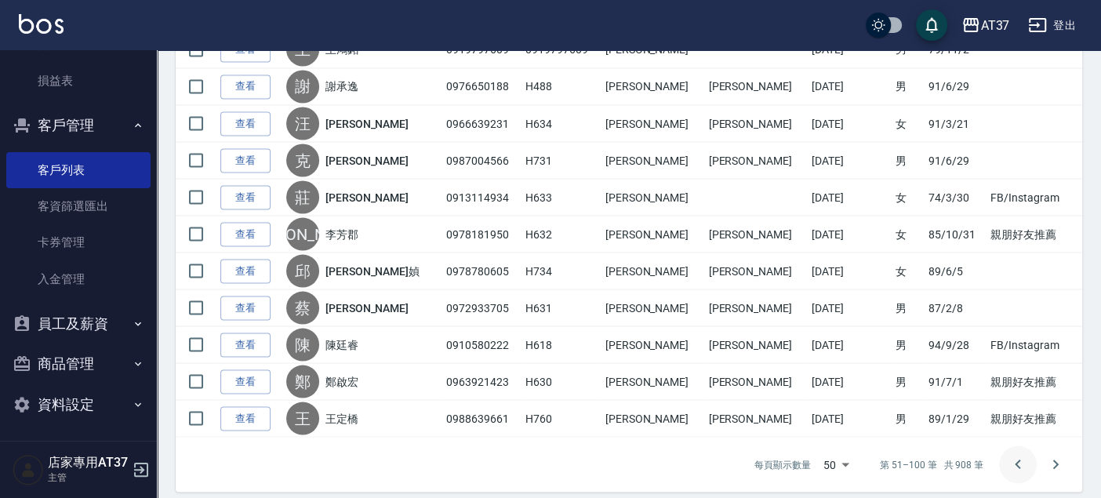
click at [1014, 455] on icon "Go to previous page" at bounding box center [1017, 464] width 19 height 19
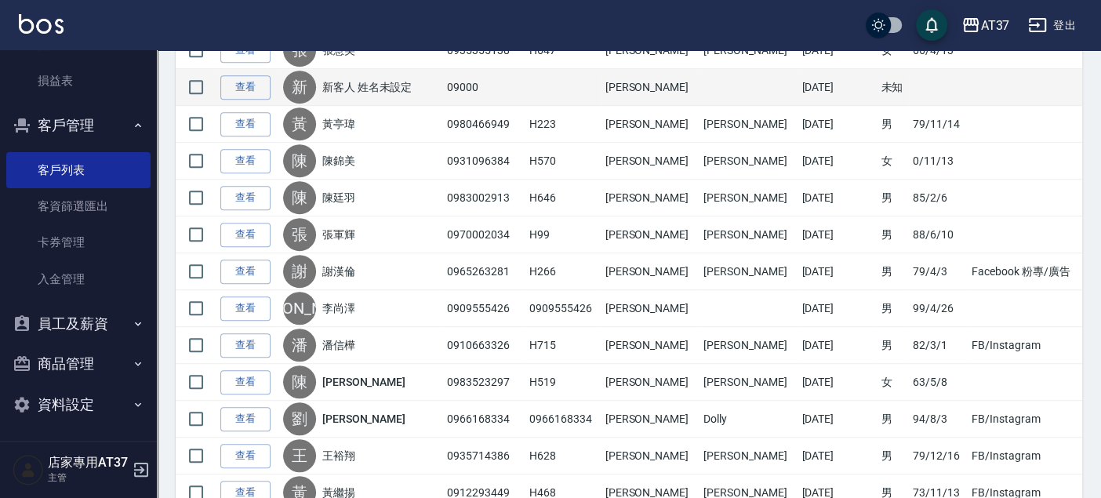
scroll to position [609, 0]
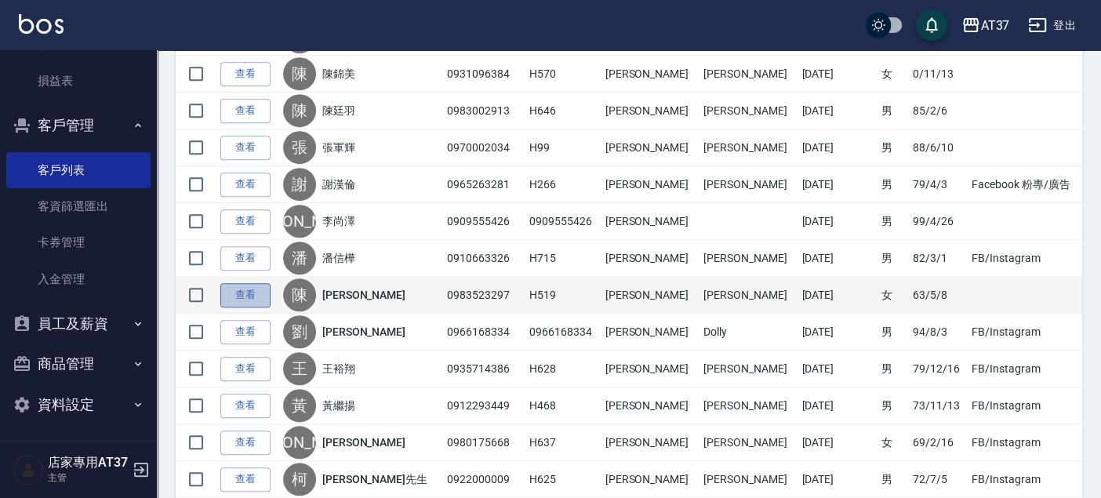
click at [233, 290] on link "查看" at bounding box center [245, 295] width 50 height 24
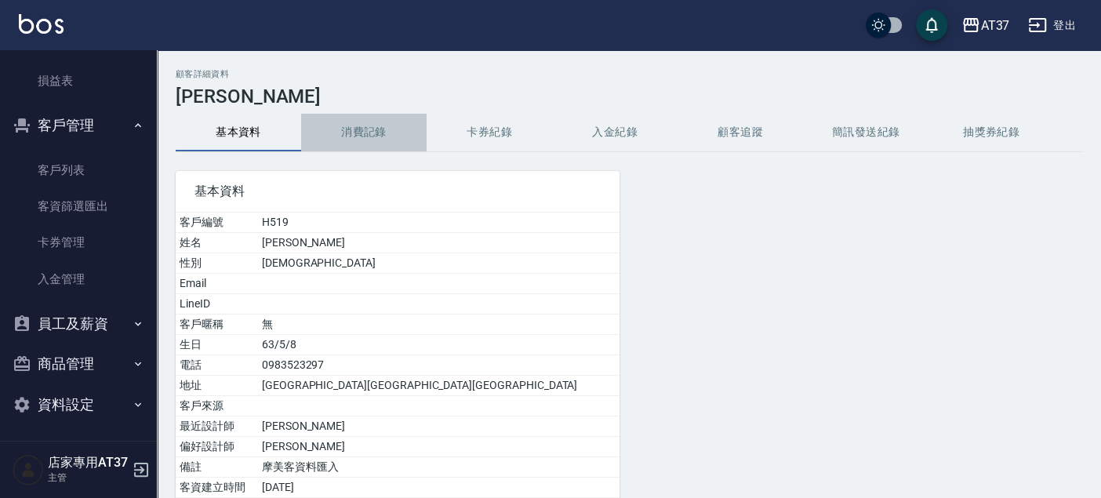
click at [376, 122] on button "消費記錄" at bounding box center [363, 133] width 125 height 38
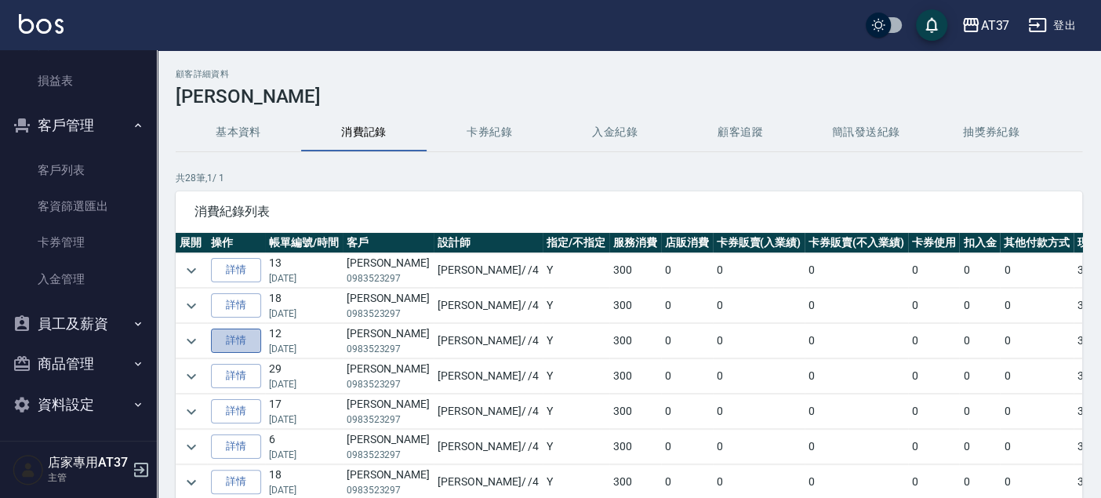
click at [249, 339] on link "詳情" at bounding box center [236, 341] width 50 height 24
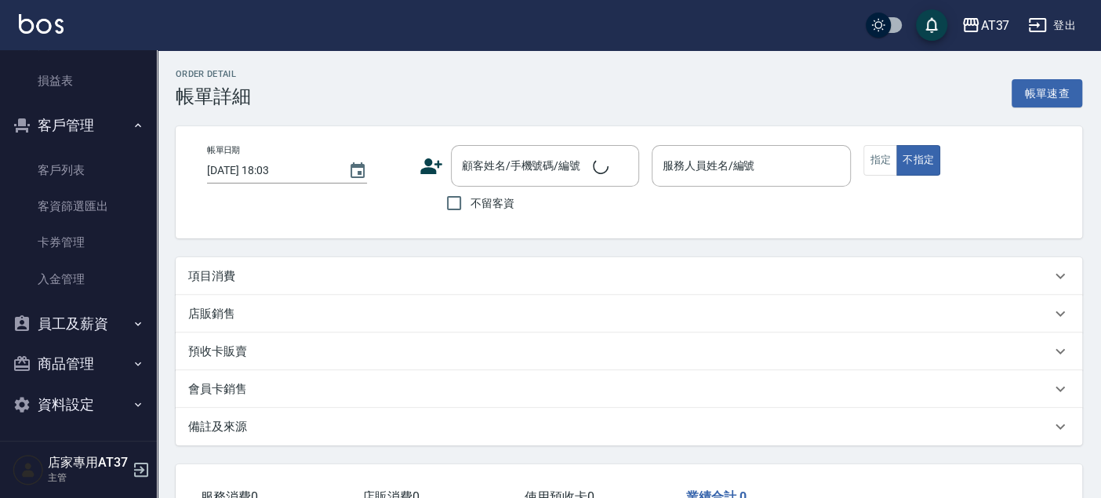
type input "[DATE] 20:13"
type input "[PERSON_NAME]-4"
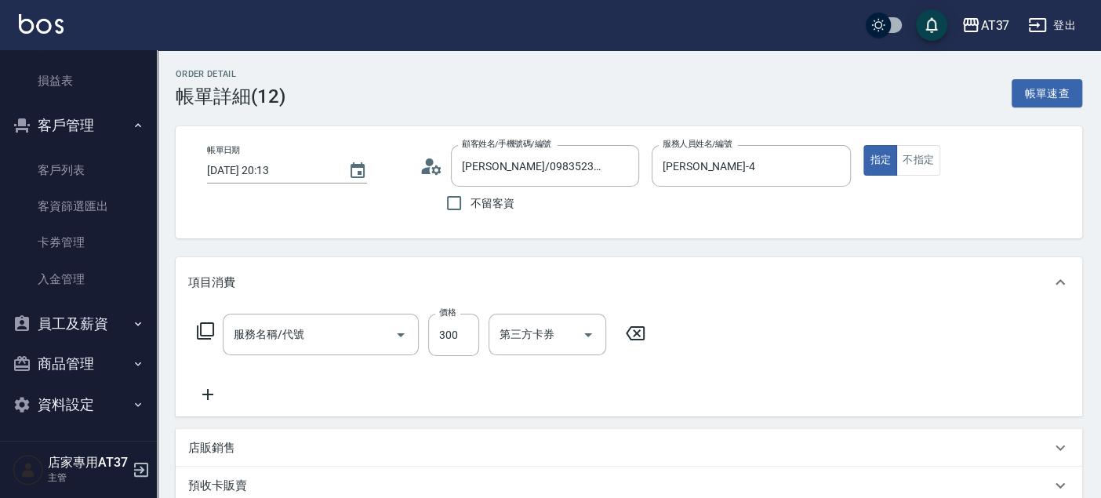
type input "[PERSON_NAME]/0983523297/H519"
type input "洗髮(101)"
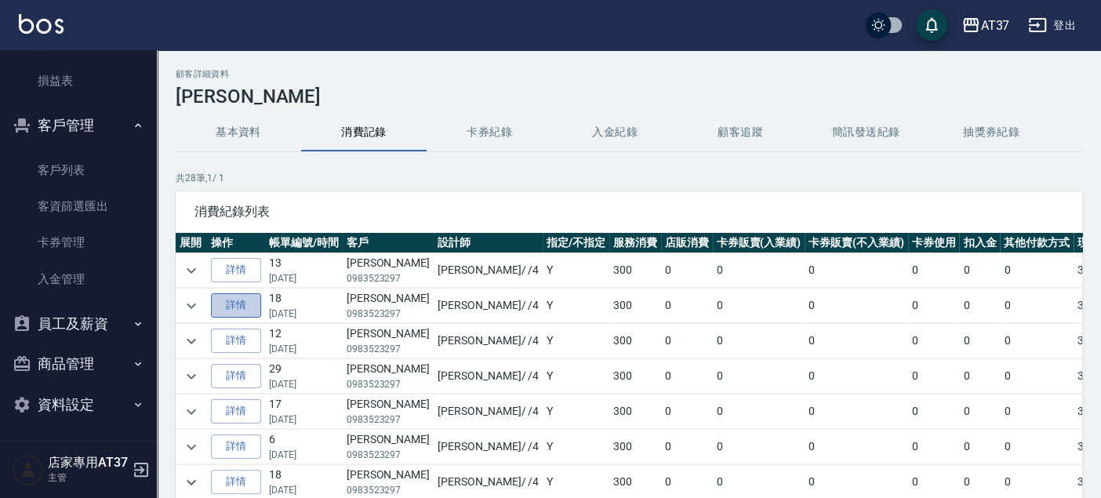
click at [235, 305] on link "詳情" at bounding box center [236, 305] width 50 height 24
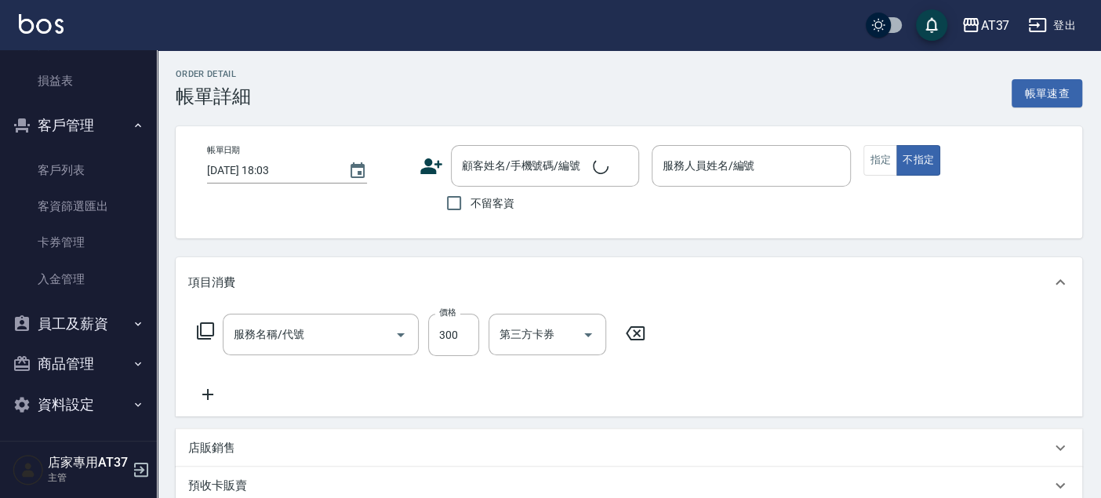
type input "[DATE] 19:01"
type input "[PERSON_NAME]-4"
type input "精油洗髮(102)"
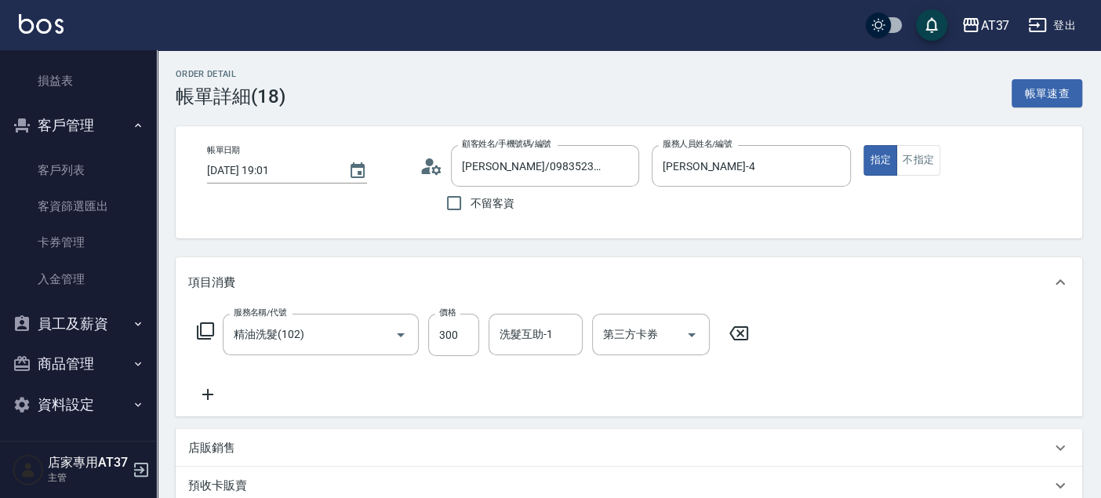
type input "[PERSON_NAME]/0983523297/H519"
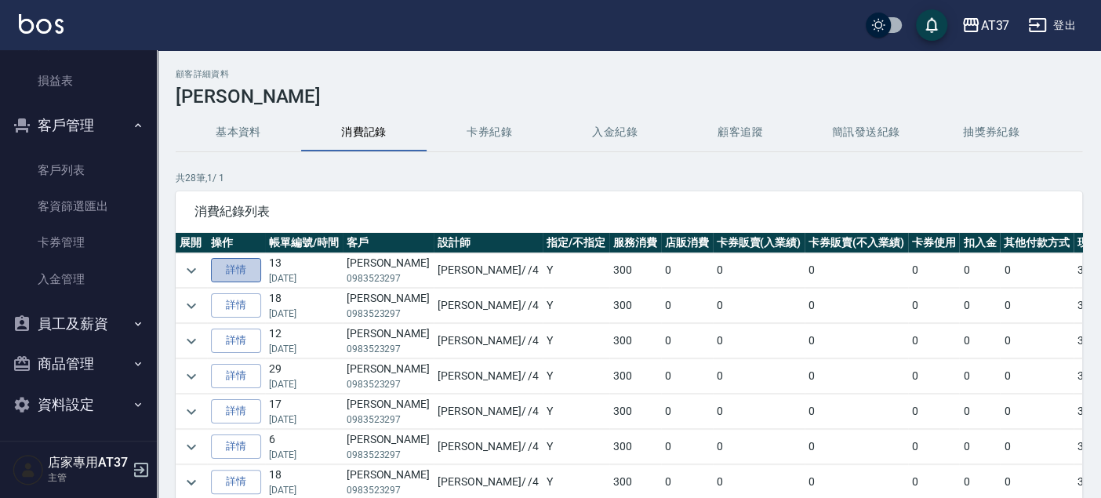
click at [224, 270] on link "詳情" at bounding box center [236, 270] width 50 height 24
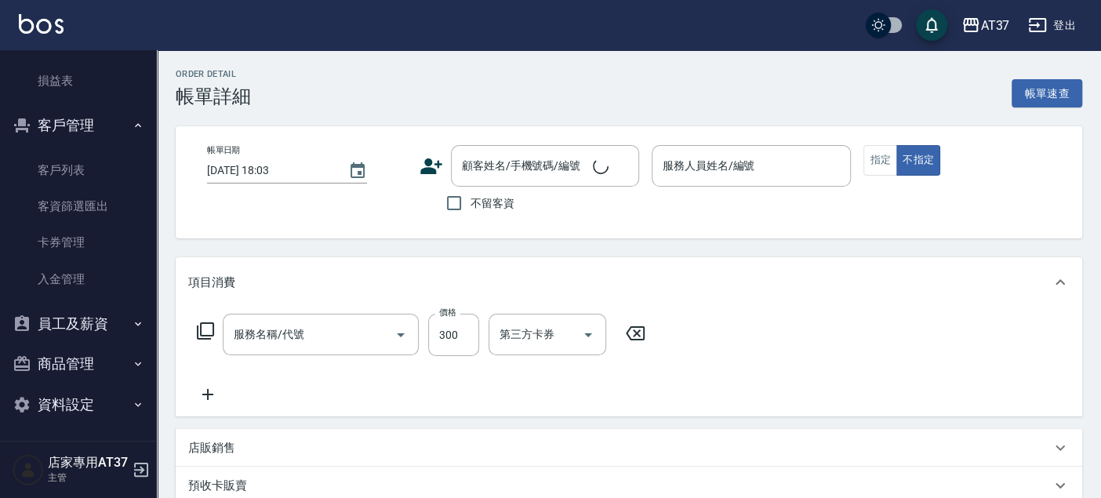
type input "[DATE] 17:38"
type input "[PERSON_NAME]-4"
type input "洗髮(101)"
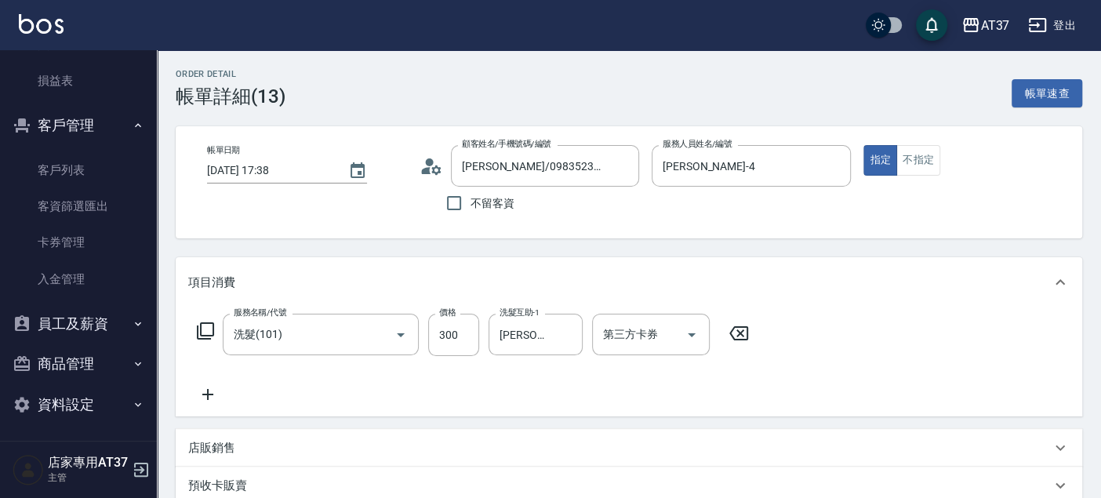
type input "[PERSON_NAME]/0983523297/H519"
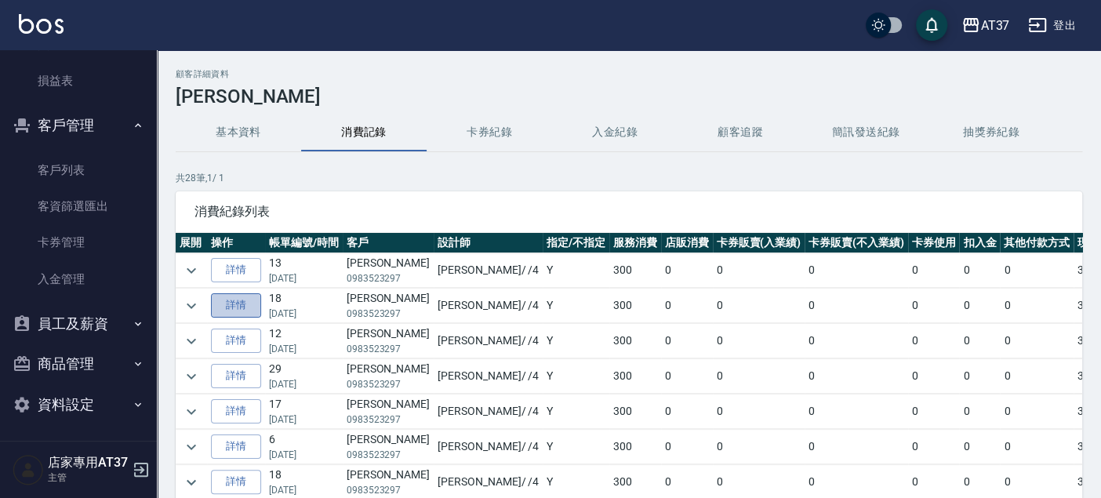
click at [234, 307] on link "詳情" at bounding box center [236, 305] width 50 height 24
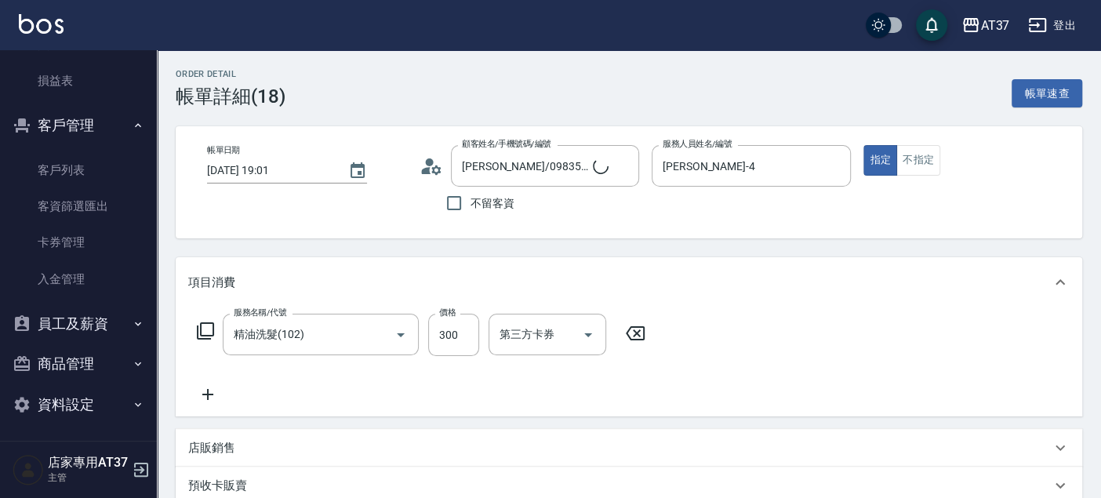
type input "[PERSON_NAME]/0983523297/H519"
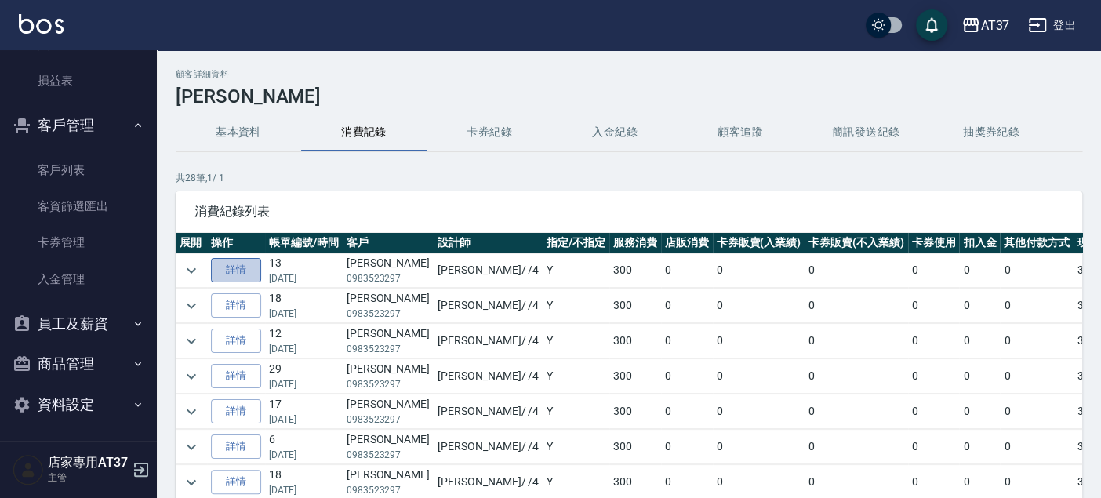
click at [242, 277] on link "詳情" at bounding box center [236, 270] width 50 height 24
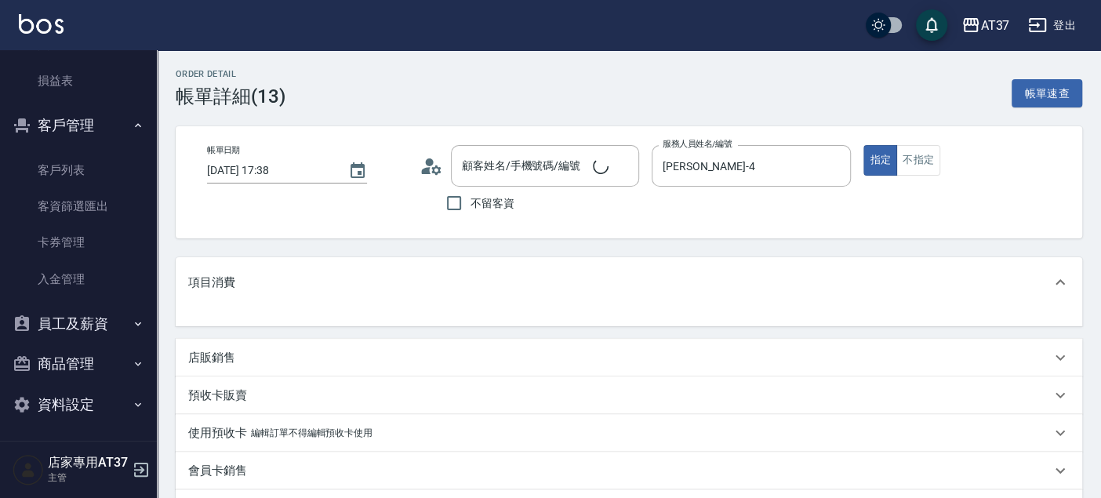
type input "[PERSON_NAME]/0983523297/H519"
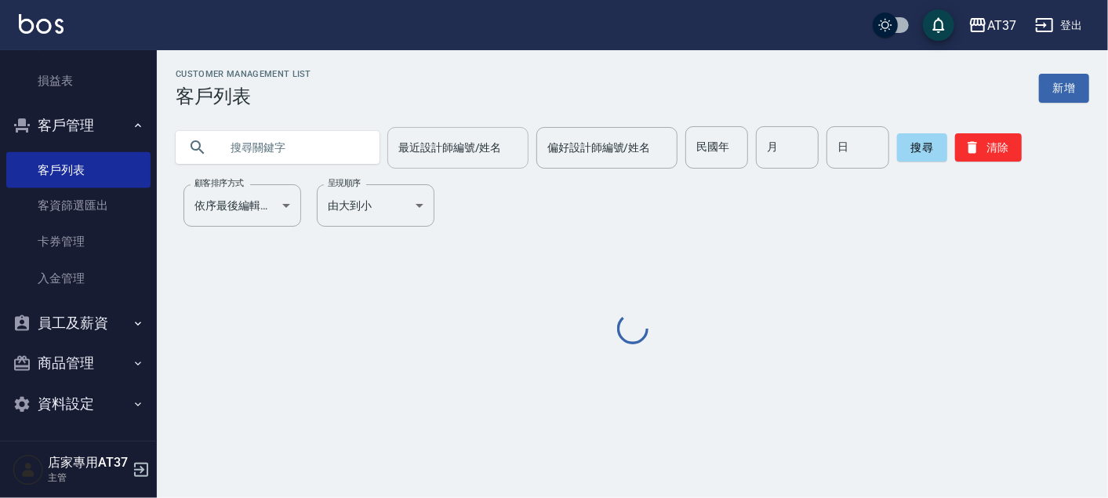
click at [450, 143] on input "最近設計師編號/姓名" at bounding box center [457, 147] width 127 height 27
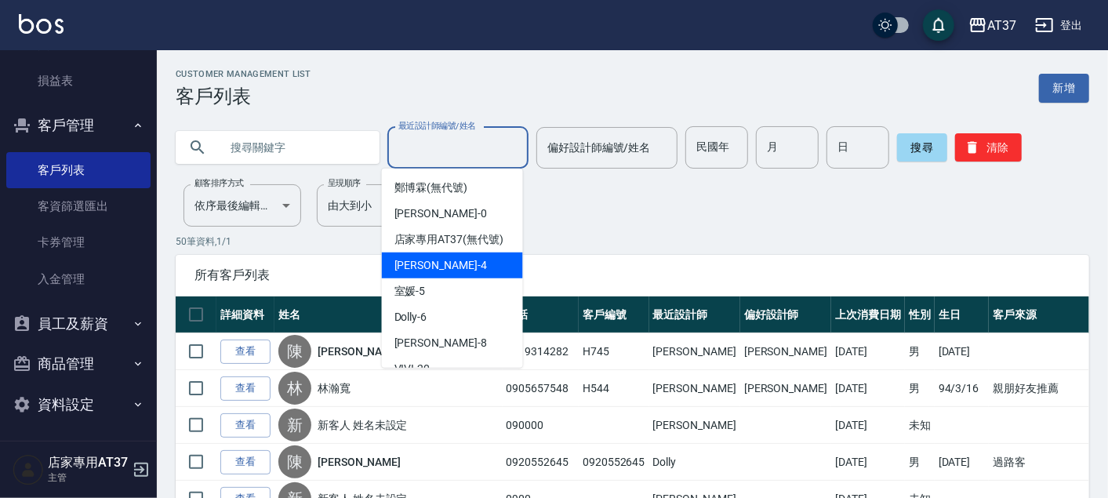
click at [438, 274] on span "[PERSON_NAME] -4" at bounding box center [440, 265] width 93 height 16
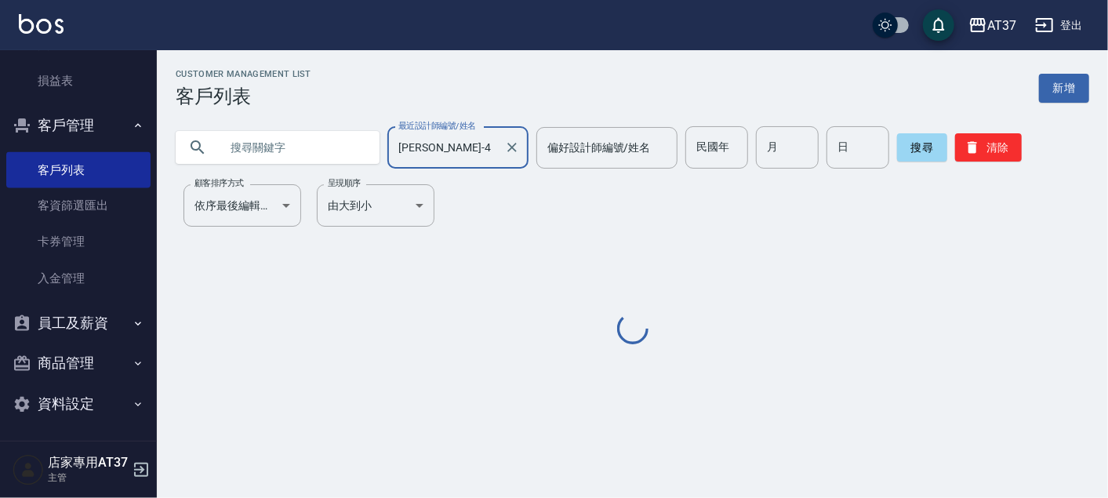
type input "[PERSON_NAME]-4"
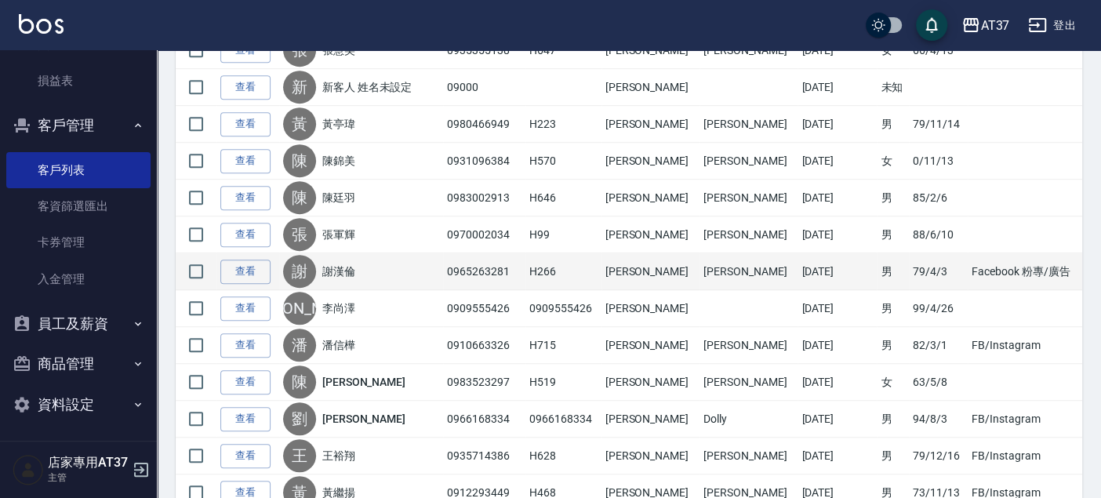
scroll to position [609, 0]
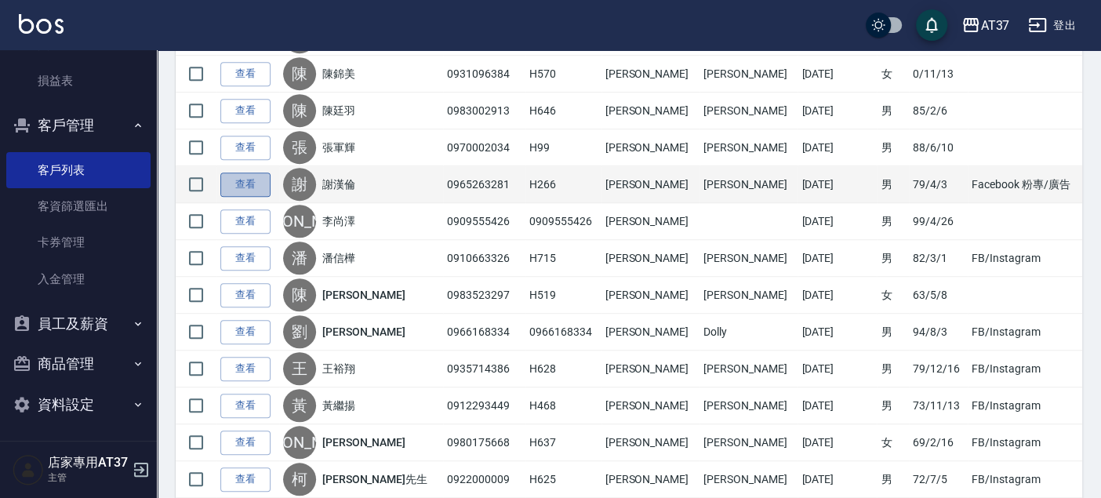
click at [251, 180] on link "查看" at bounding box center [245, 185] width 50 height 24
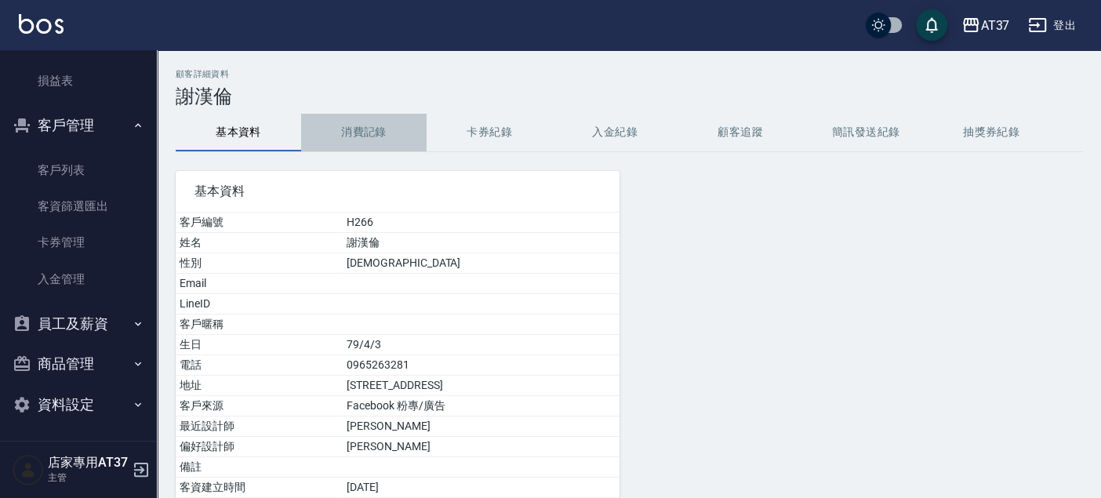
click at [361, 127] on button "消費記錄" at bounding box center [363, 133] width 125 height 38
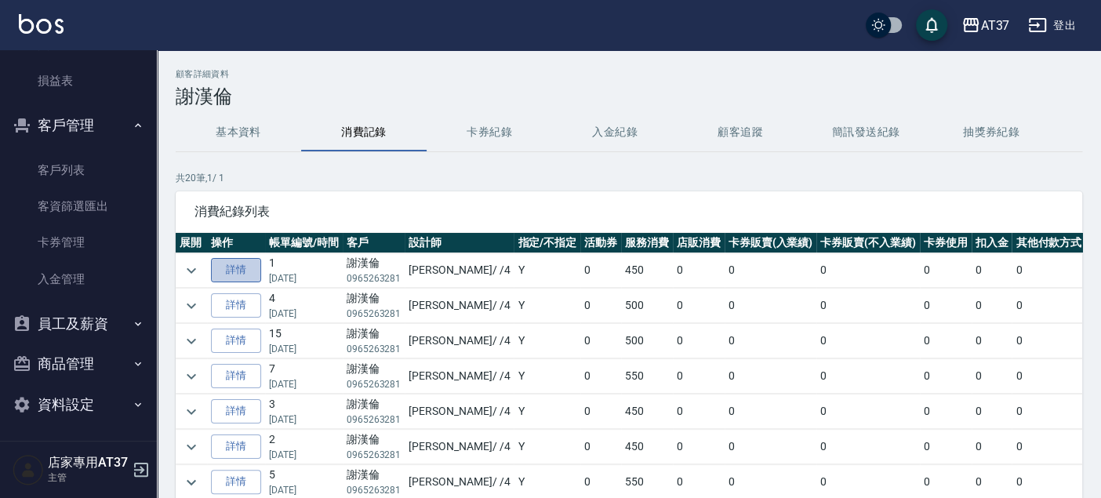
click at [240, 263] on link "詳情" at bounding box center [236, 270] width 50 height 24
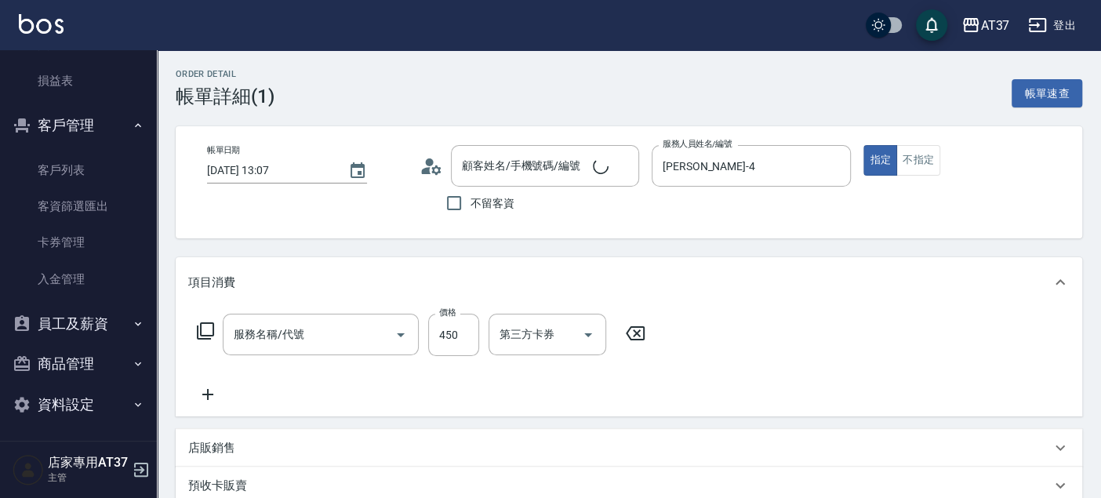
type input "[DATE] 13:07"
type input "[PERSON_NAME]-4"
type input "[PERSON_NAME]/0965263281/H266"
type input "A級洗+剪(204)"
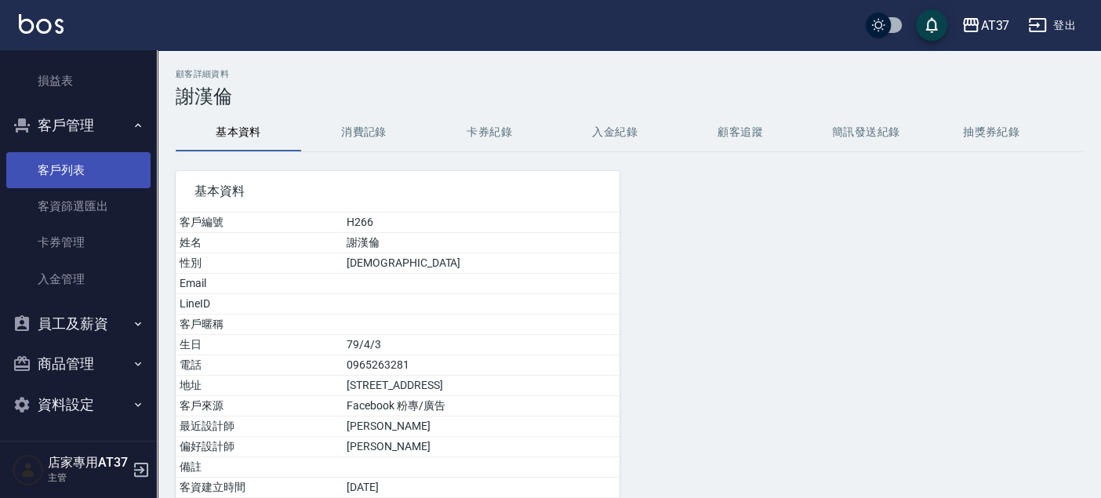
click at [67, 171] on link "客戶列表" at bounding box center [78, 170] width 144 height 36
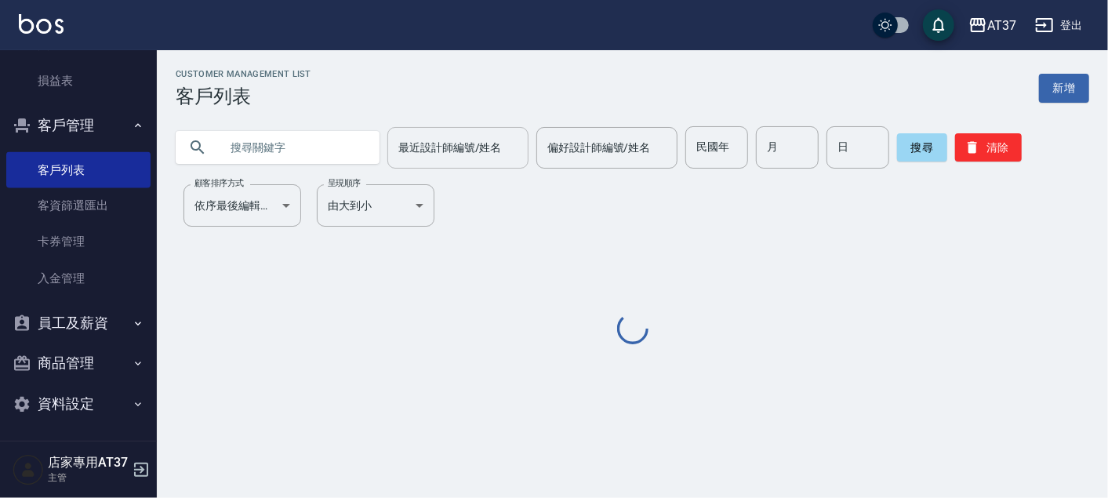
click at [430, 145] on input "最近設計師編號/姓名" at bounding box center [457, 147] width 127 height 27
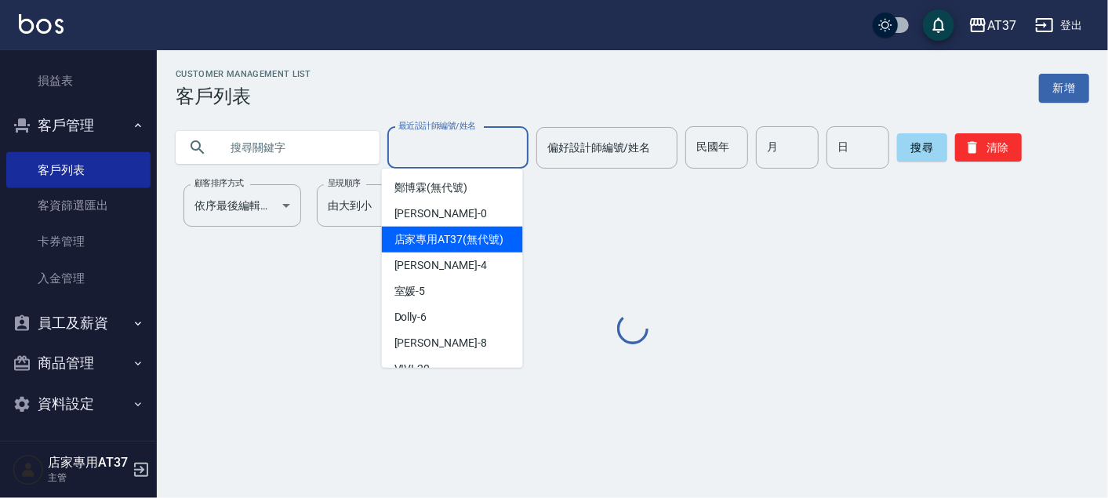
click at [419, 273] on span "[PERSON_NAME] -4" at bounding box center [440, 265] width 93 height 16
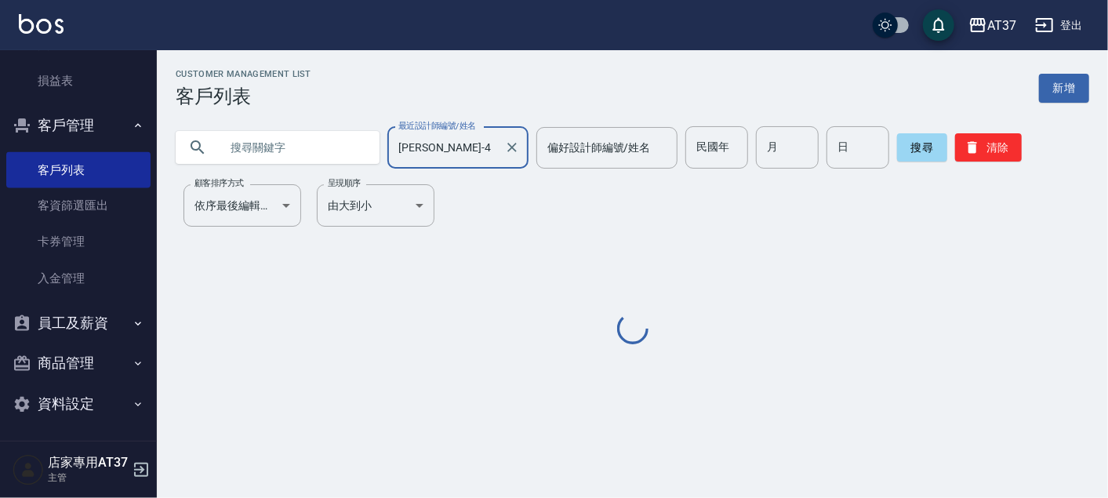
type input "[PERSON_NAME]-4"
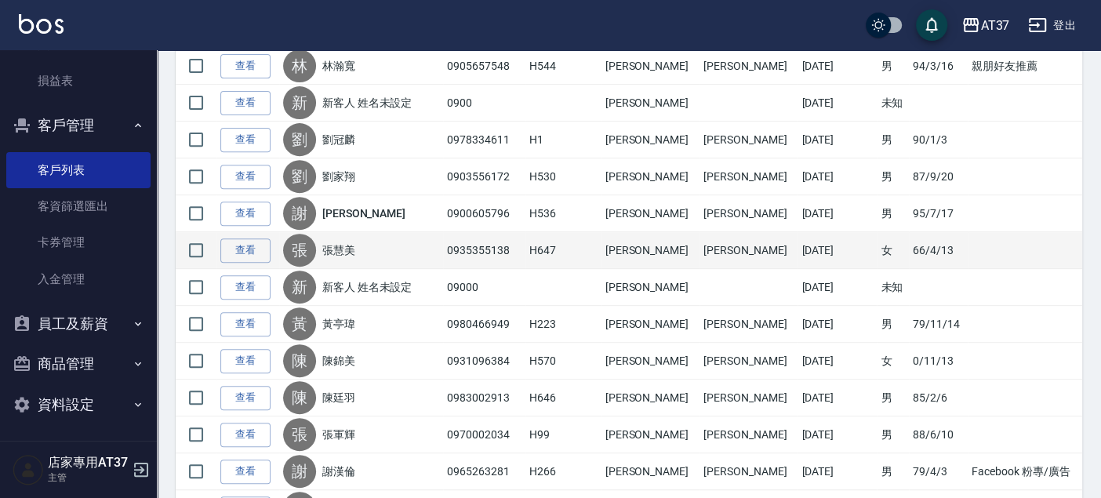
scroll to position [348, 0]
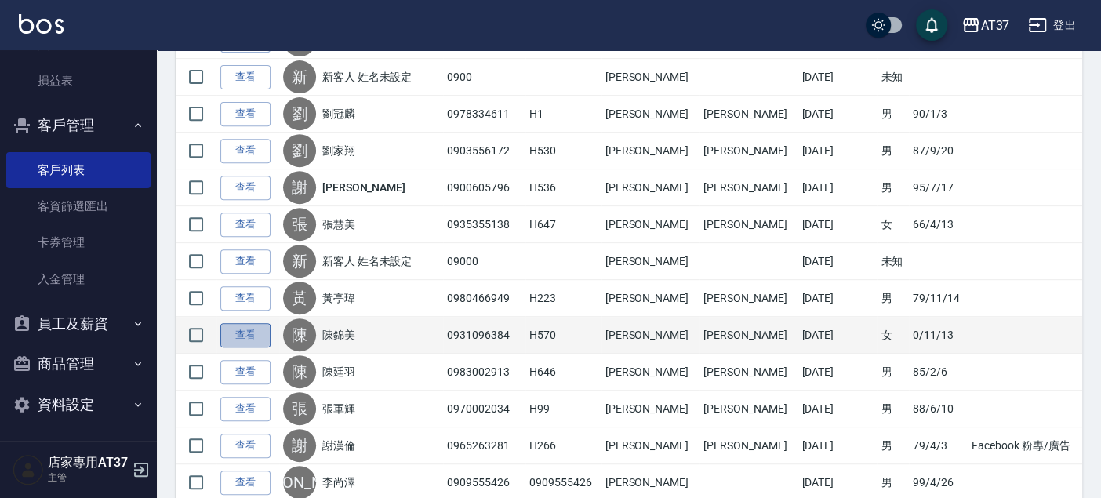
click at [250, 334] on link "查看" at bounding box center [245, 335] width 50 height 24
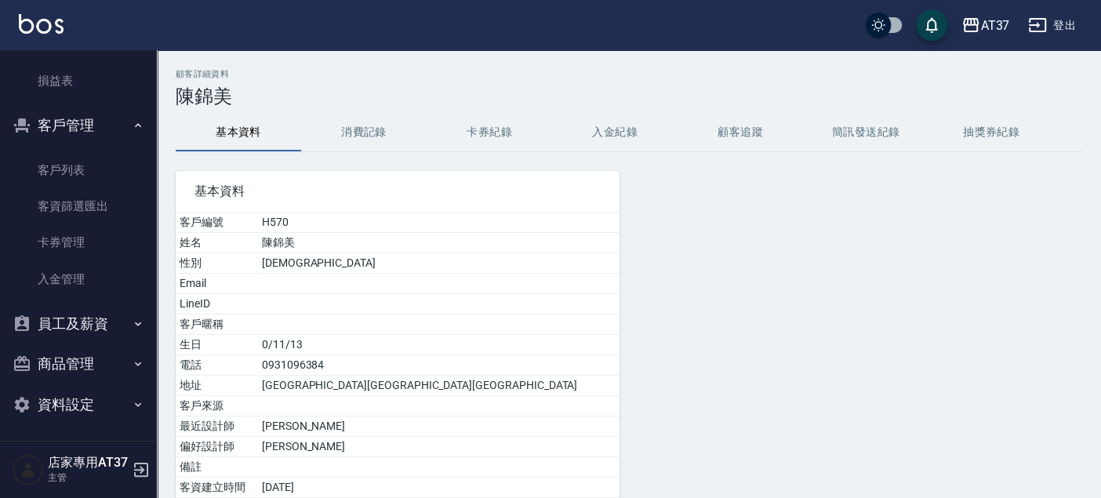
click at [351, 136] on button "消費記錄" at bounding box center [363, 133] width 125 height 38
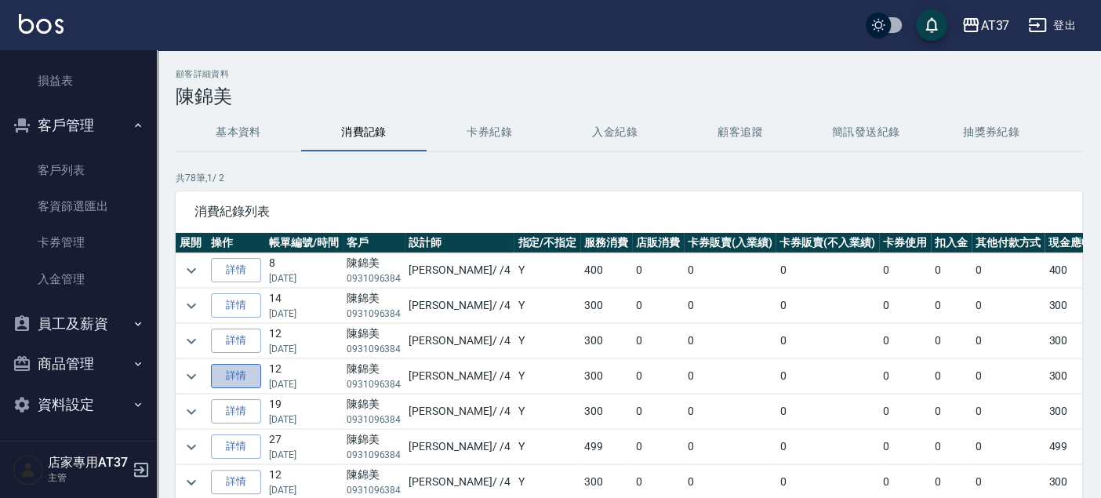
click at [239, 374] on link "詳情" at bounding box center [236, 376] width 50 height 24
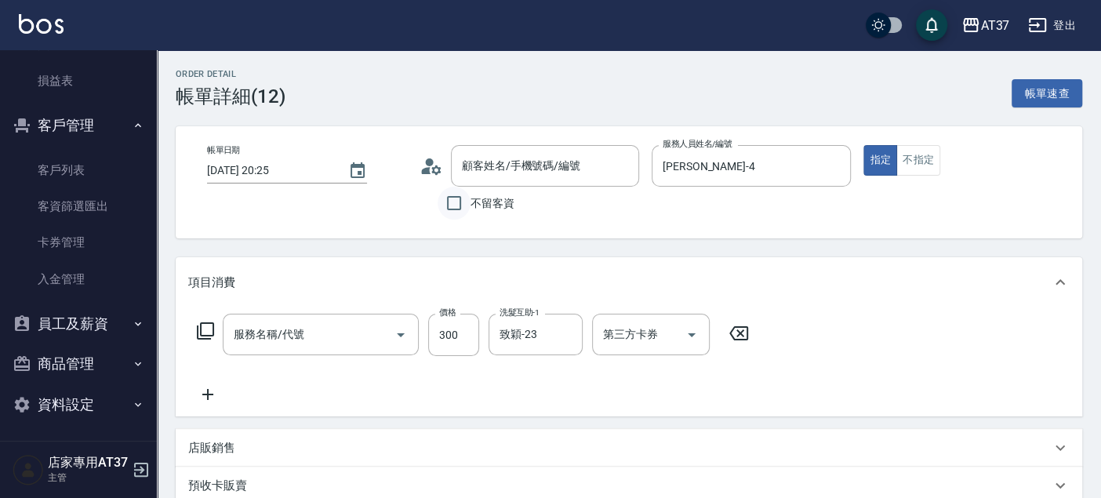
type input "[DATE] 20:25"
type input "[PERSON_NAME]-4"
type input "洗髮(101)"
type input "[PERSON_NAME]/0931096384/H570"
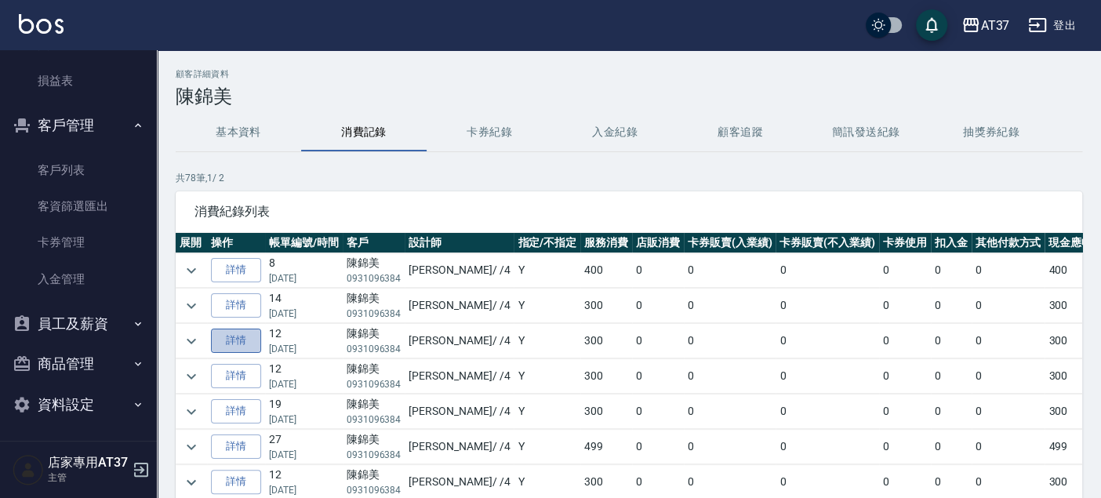
click at [252, 336] on link "詳情" at bounding box center [236, 341] width 50 height 24
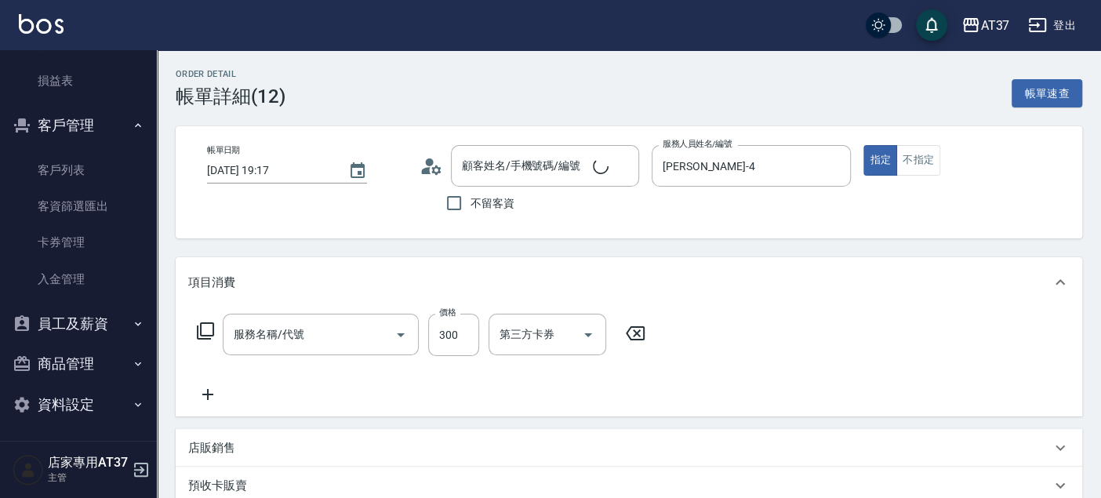
type input "[DATE] 19:17"
type input "[PERSON_NAME]-4"
type input "[PERSON_NAME]/0931096384/H570"
type input "精油洗髮(102)"
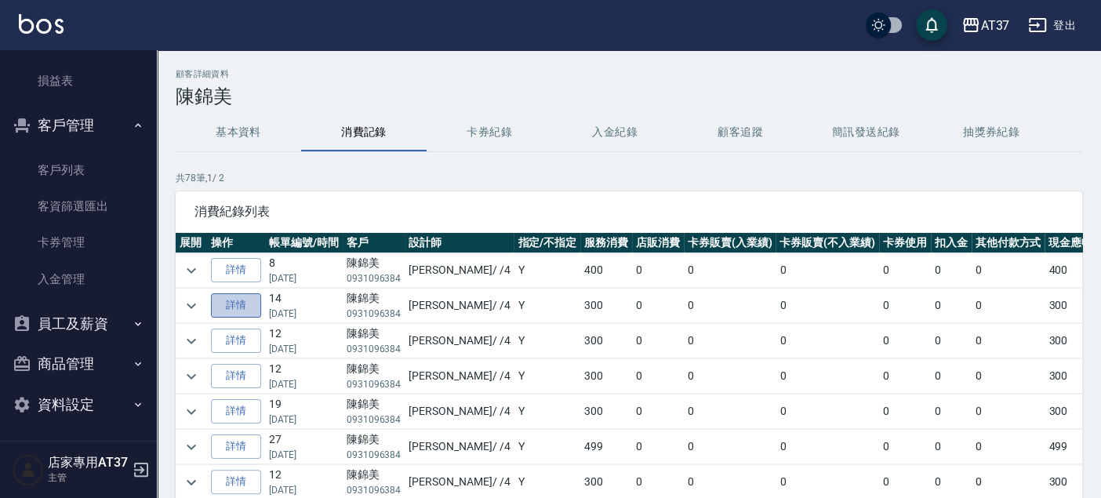
click at [245, 300] on link "詳情" at bounding box center [236, 305] width 50 height 24
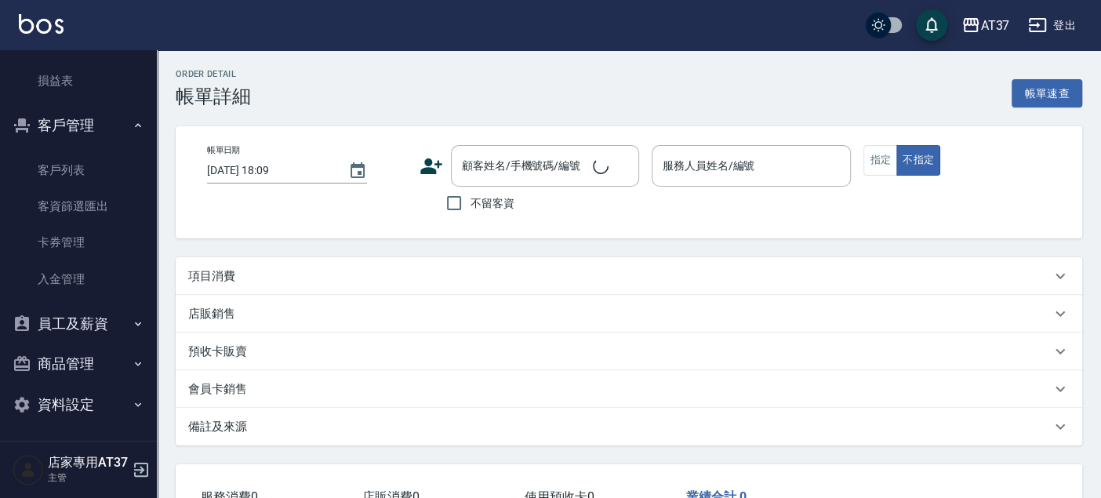
type input "[DATE] 19:01"
type input "[PERSON_NAME]-4"
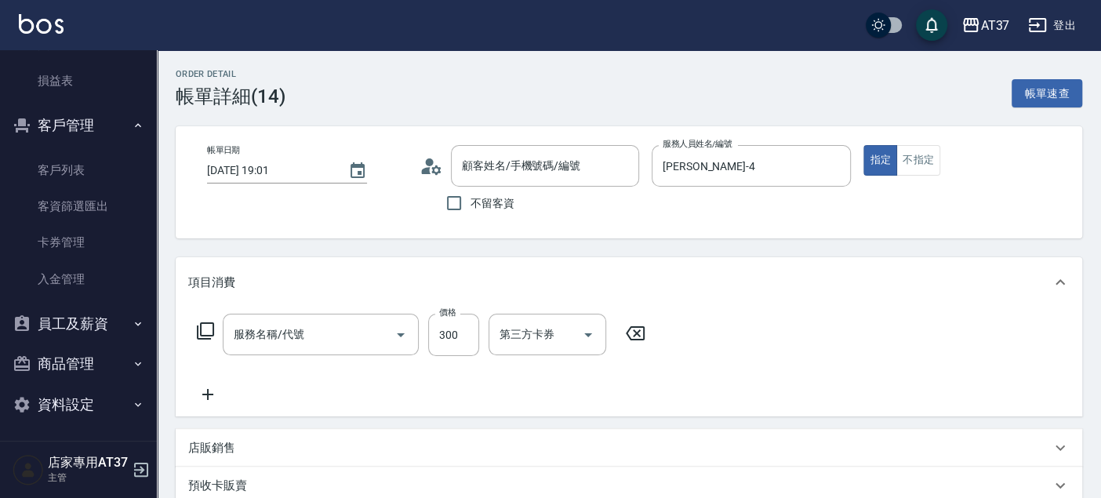
type input "精油洗髮(102)"
type input "[PERSON_NAME]/0931096384/H570"
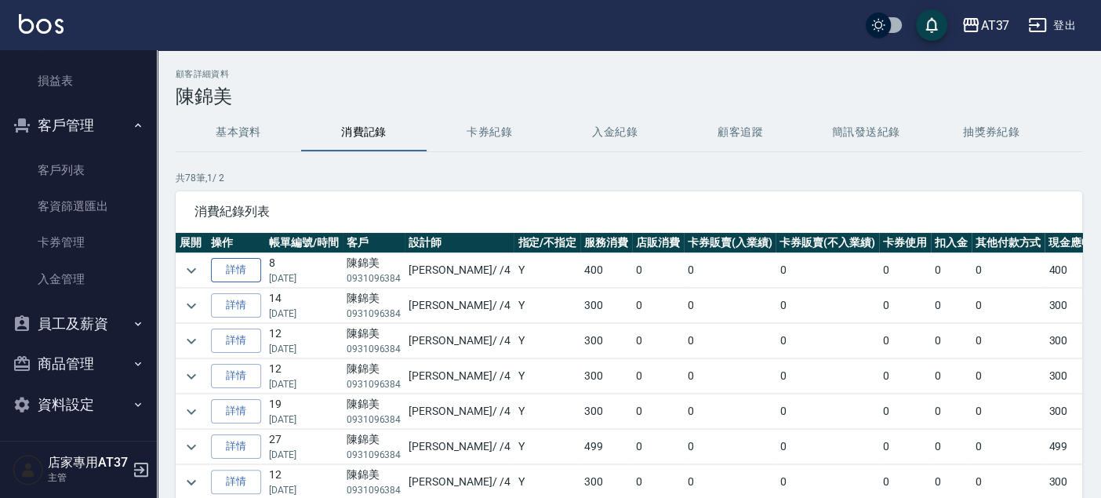
click at [238, 264] on link "詳情" at bounding box center [236, 270] width 50 height 24
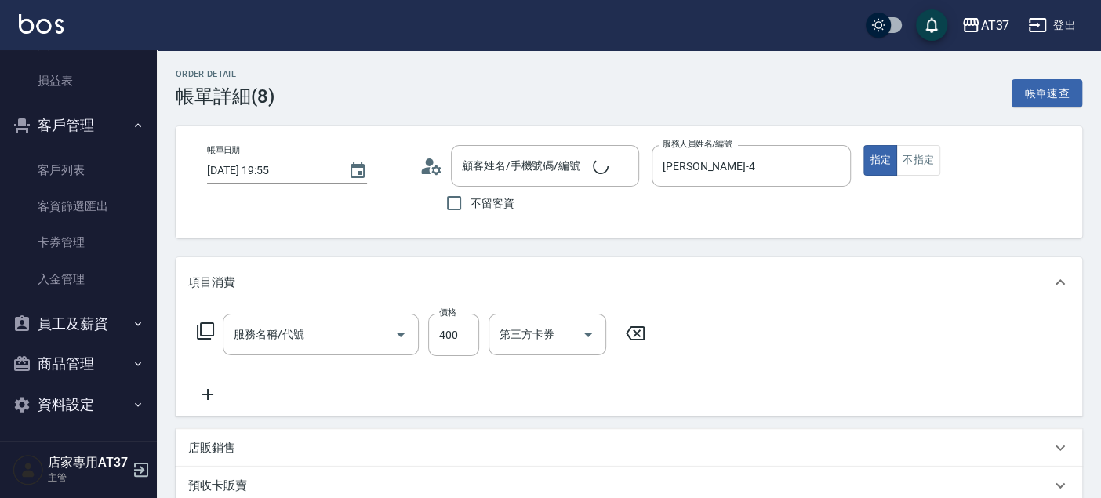
type input "[DATE] 19:55"
type input "[PERSON_NAME]-4"
type input "[PERSON_NAME]/0931096384/H570"
type input "毛囊髮浴(103)"
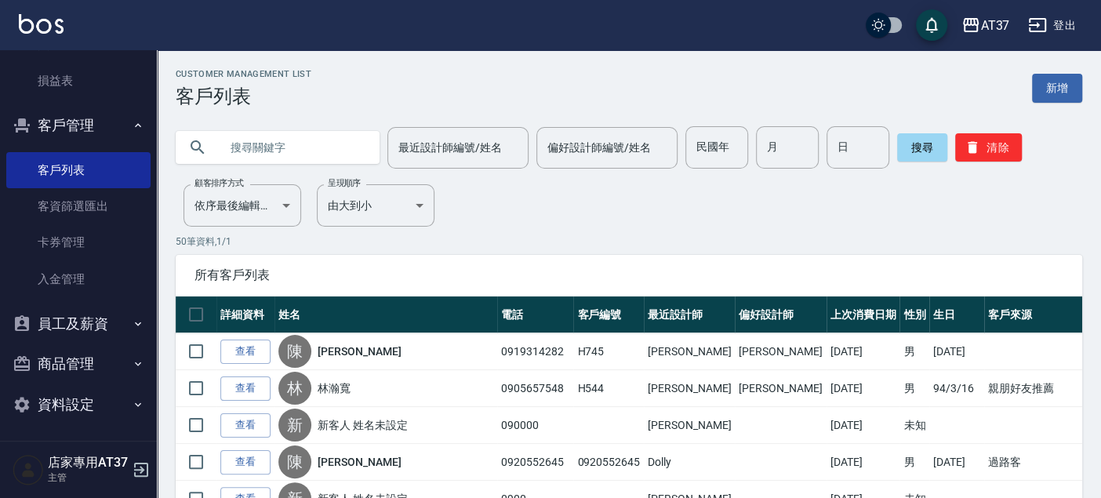
click at [414, 147] on input "最近設計師編號/姓名" at bounding box center [457, 147] width 127 height 27
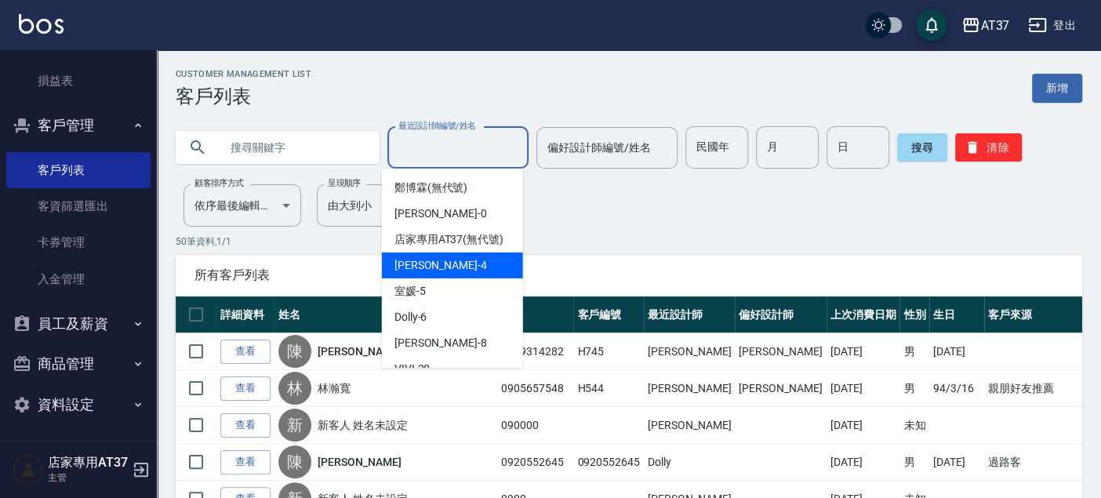
click at [430, 268] on div "[PERSON_NAME] -4" at bounding box center [452, 265] width 141 height 26
type input "[PERSON_NAME]-4"
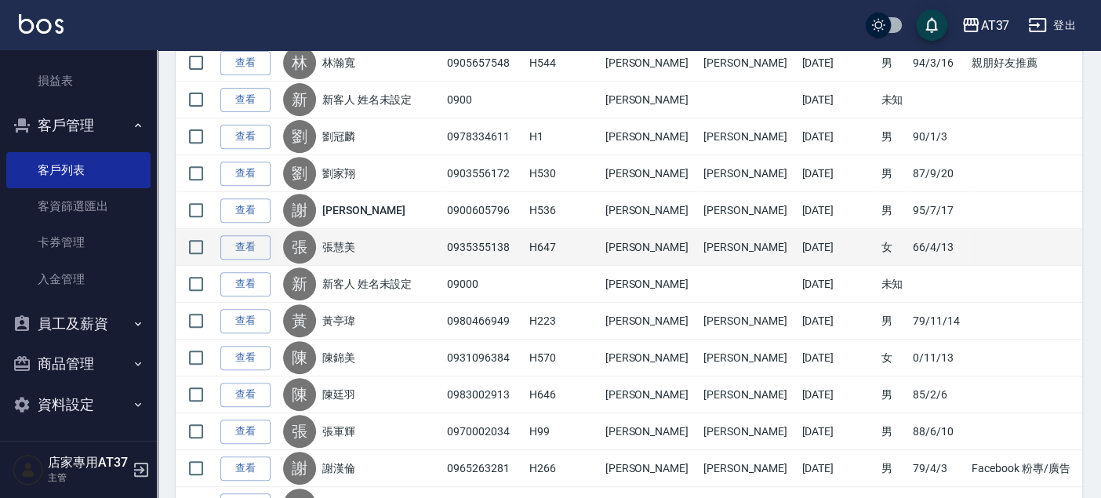
scroll to position [348, 0]
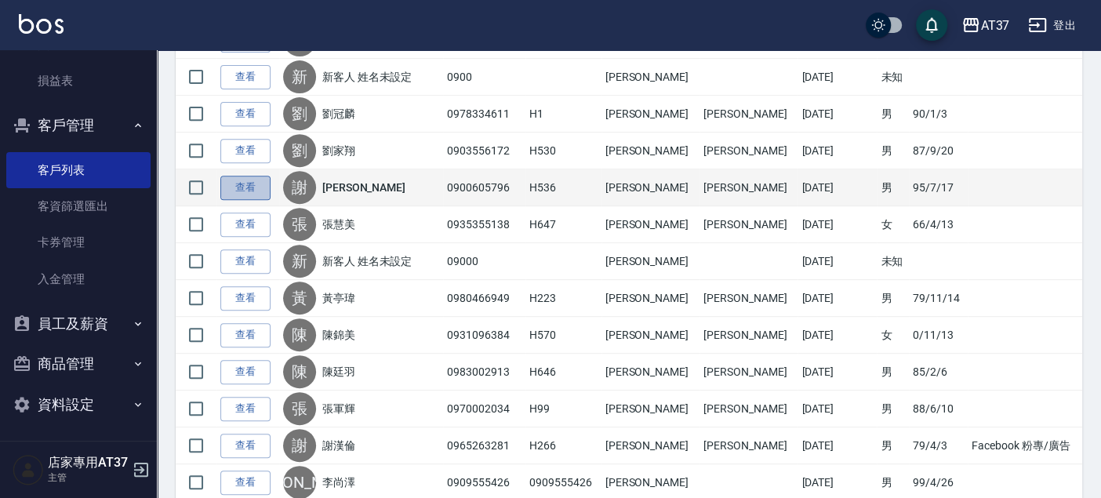
click at [234, 176] on link "查看" at bounding box center [245, 188] width 50 height 24
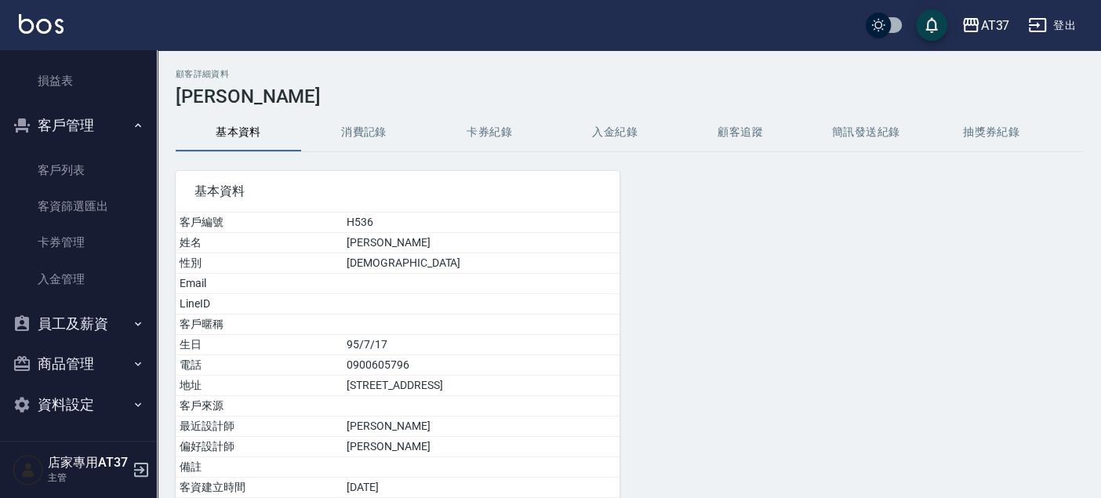
click at [390, 134] on button "消費記錄" at bounding box center [363, 133] width 125 height 38
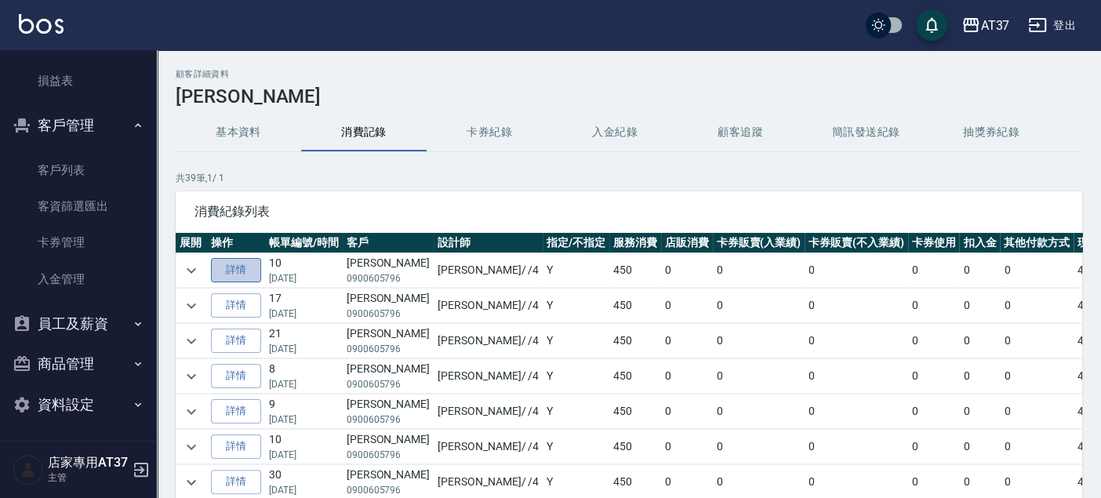
click at [242, 273] on link "詳情" at bounding box center [236, 270] width 50 height 24
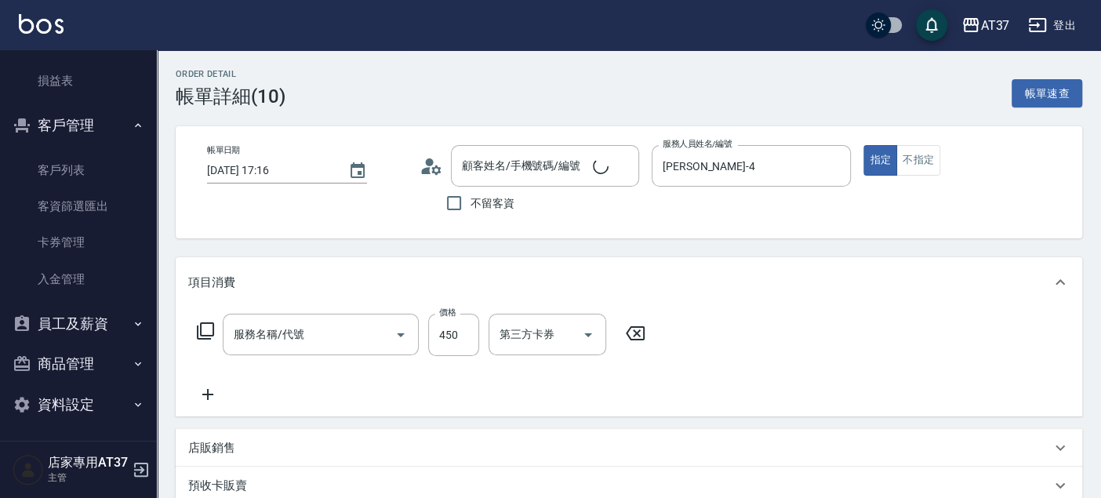
type input "[DATE] 17:16"
type input "[PERSON_NAME]-4"
type input "A級洗+剪(204)"
type input "[PERSON_NAME]/0900605796/H536"
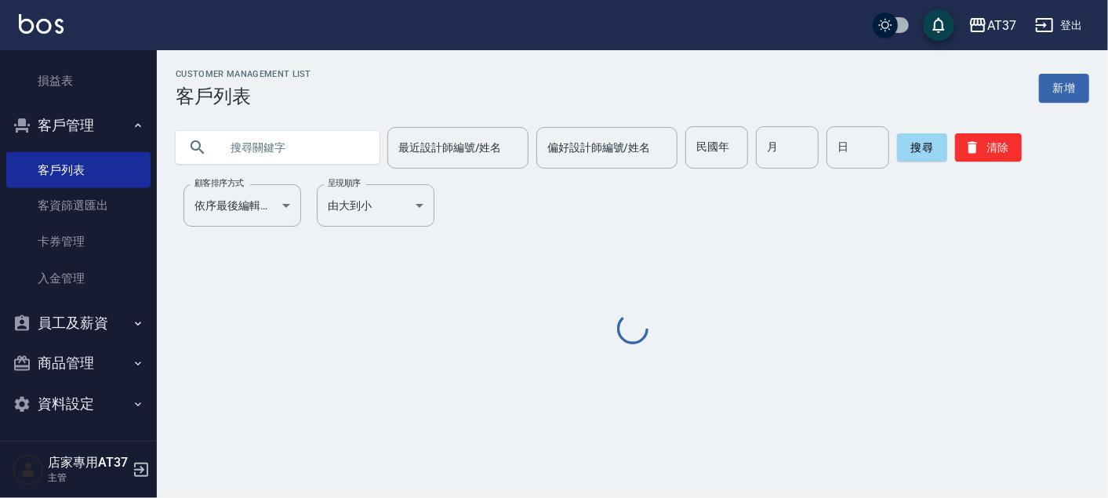
click at [463, 149] on input "最近設計師編號/姓名" at bounding box center [457, 147] width 127 height 27
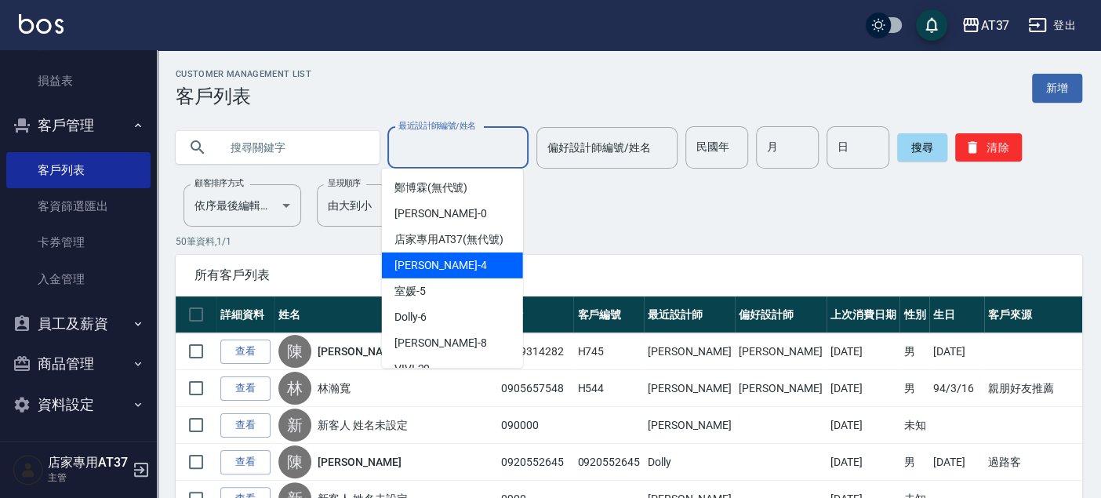
click at [456, 278] on div "[PERSON_NAME] -4" at bounding box center [452, 265] width 141 height 26
type input "[PERSON_NAME]-4"
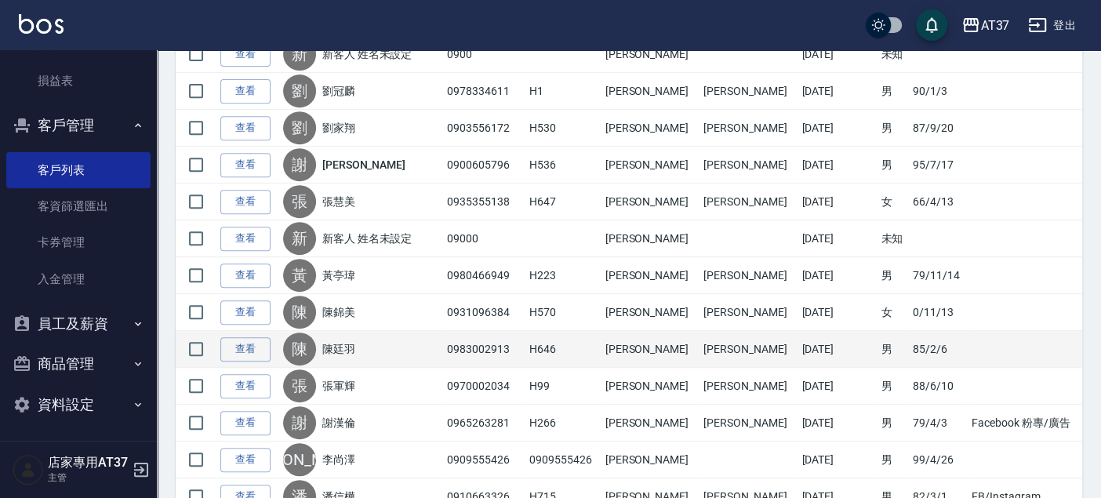
scroll to position [348, 0]
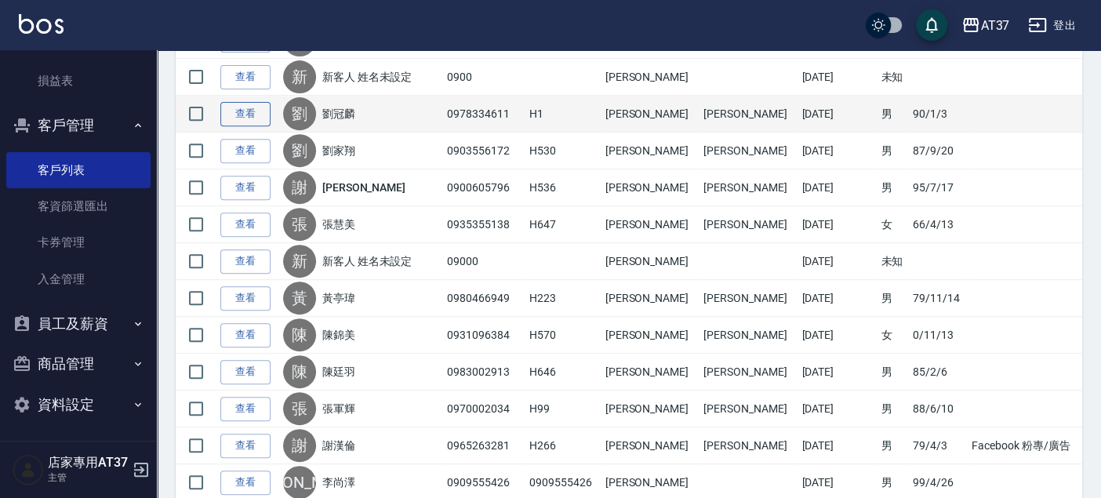
click at [228, 119] on link "查看" at bounding box center [245, 114] width 50 height 24
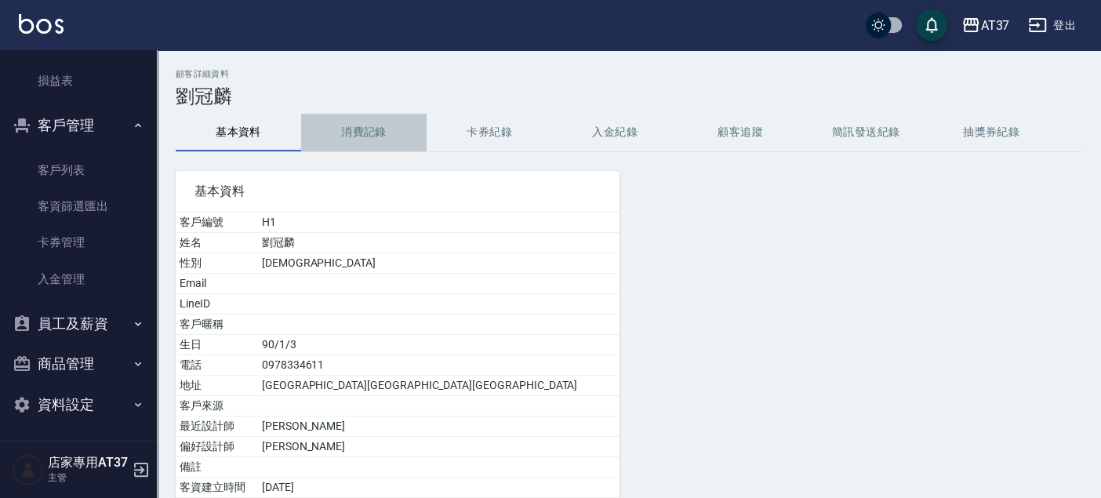
click at [352, 127] on button "消費記錄" at bounding box center [363, 133] width 125 height 38
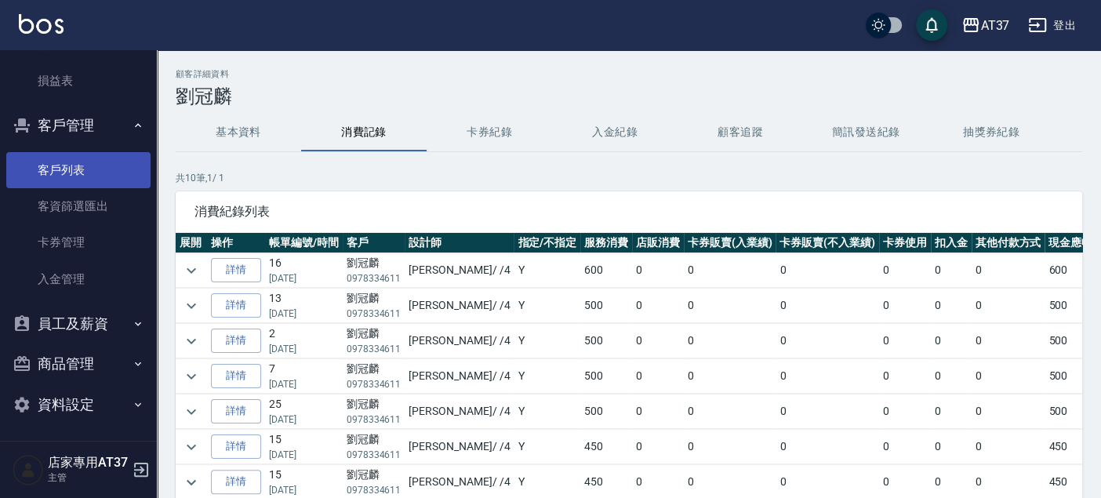
click at [49, 176] on link "客戶列表" at bounding box center [78, 170] width 144 height 36
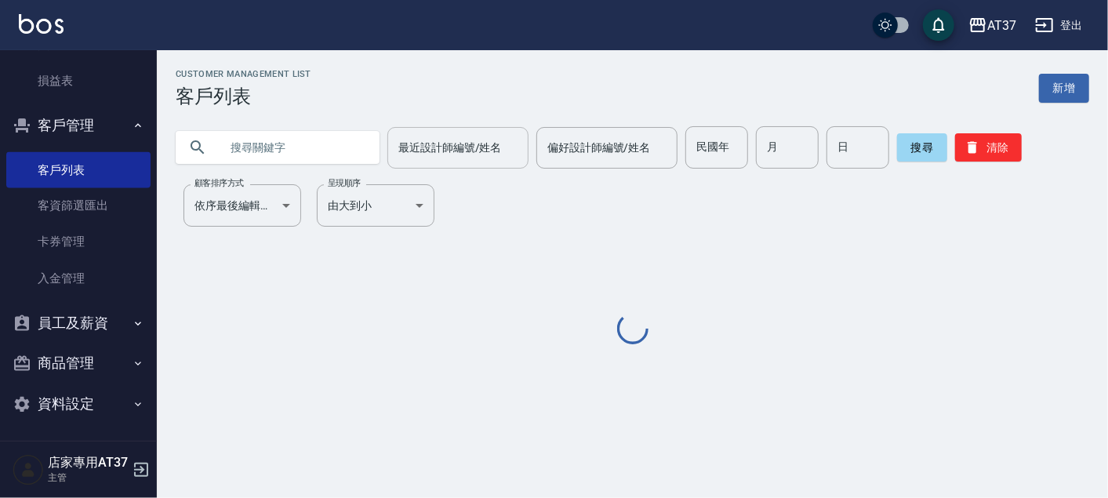
click at [429, 148] on div "最近設計師編號/姓名 最近設計師編號/姓名" at bounding box center [457, 148] width 141 height 42
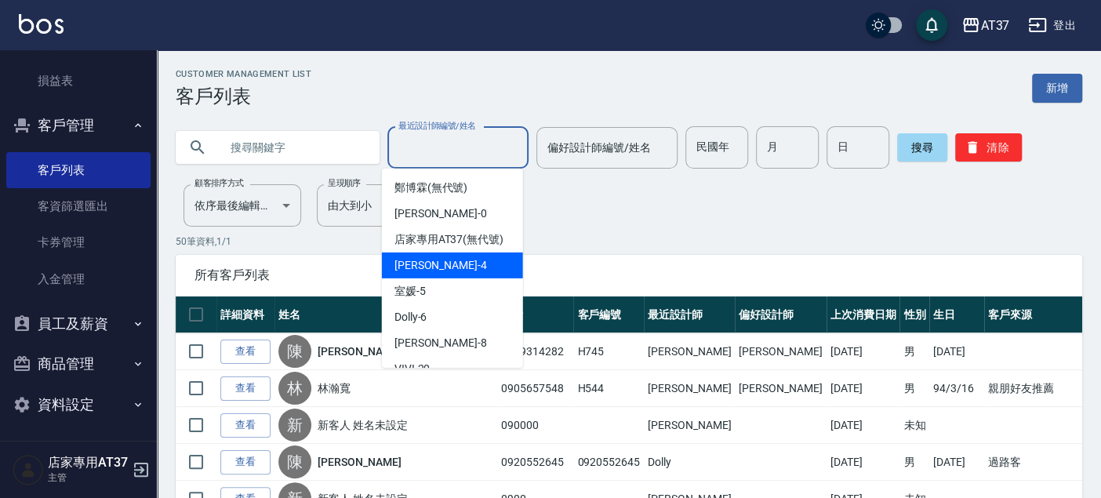
click at [427, 274] on span "[PERSON_NAME] -4" at bounding box center [440, 265] width 93 height 16
type input "[PERSON_NAME]-4"
